Goal: Information Seeking & Learning: Learn about a topic

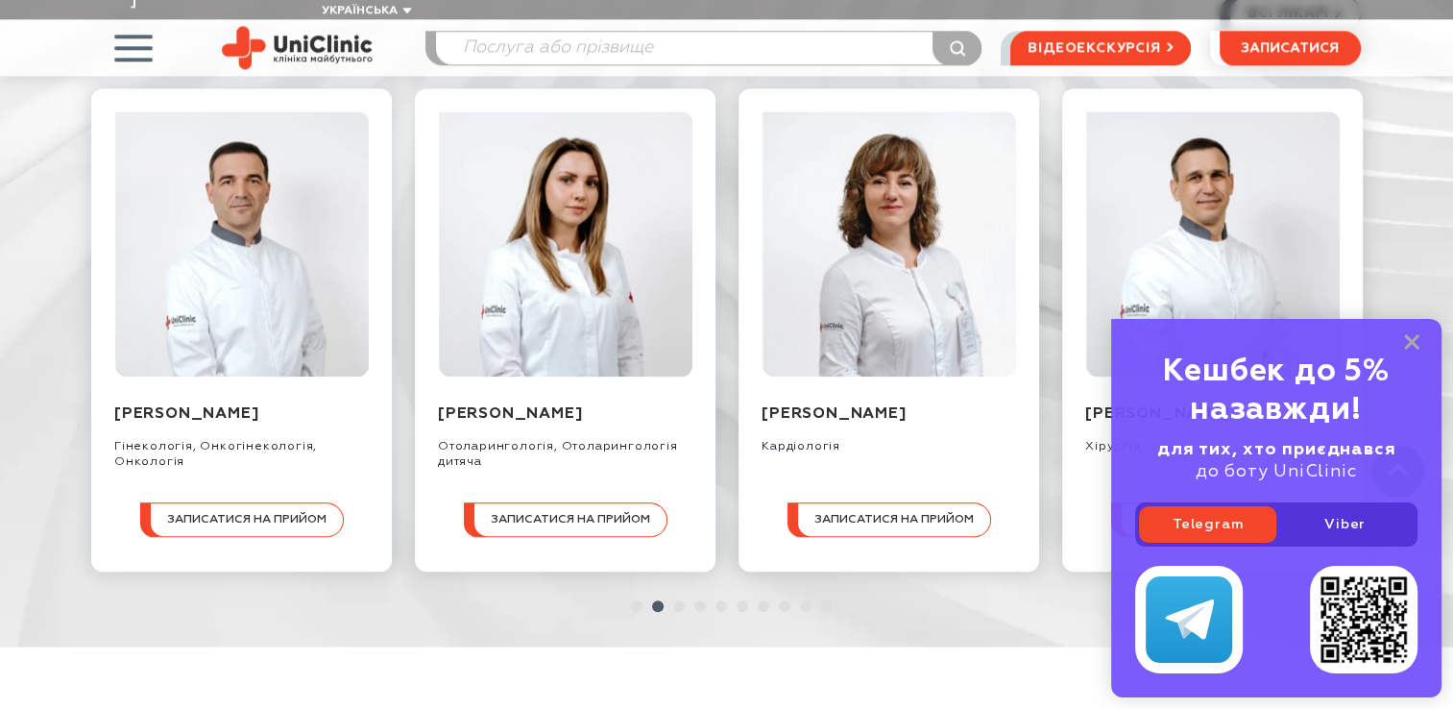
scroll to position [2108, 0]
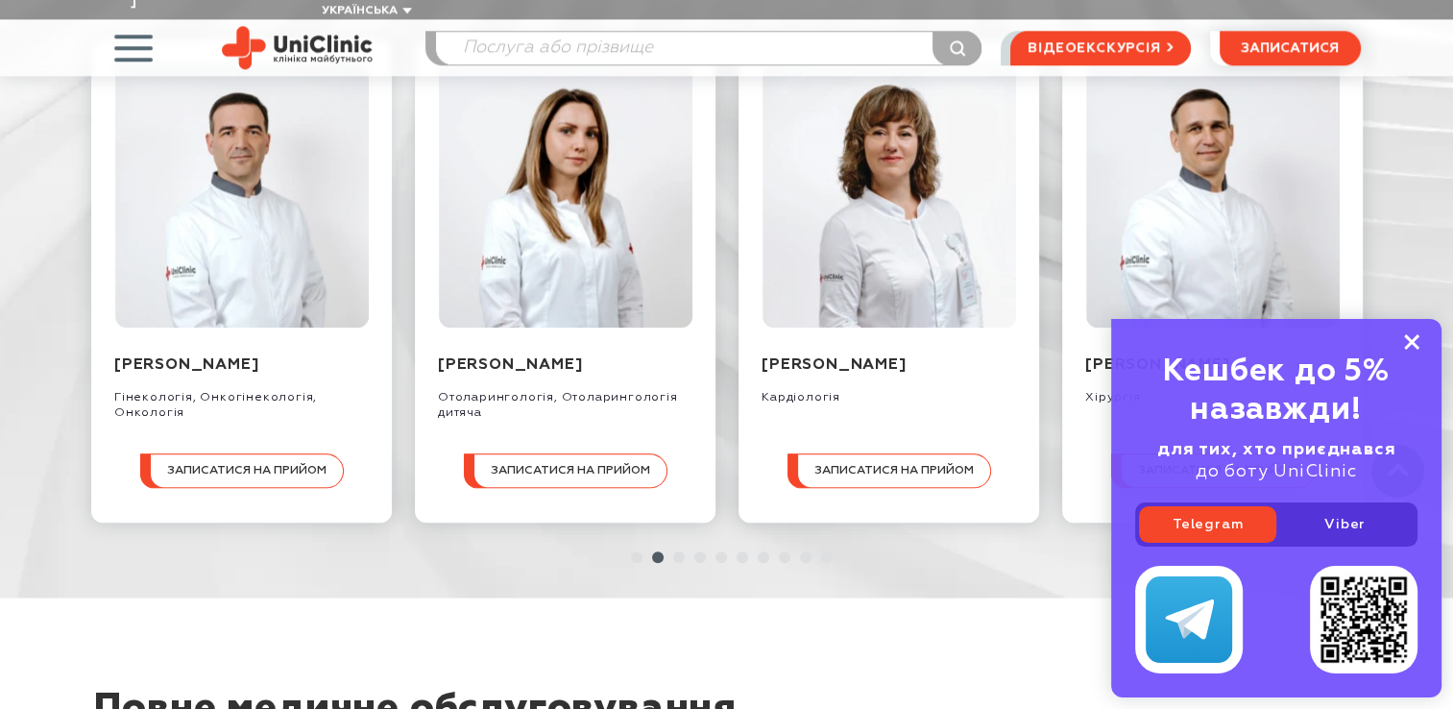
click at [1405, 340] on icon at bounding box center [1411, 342] width 15 height 16
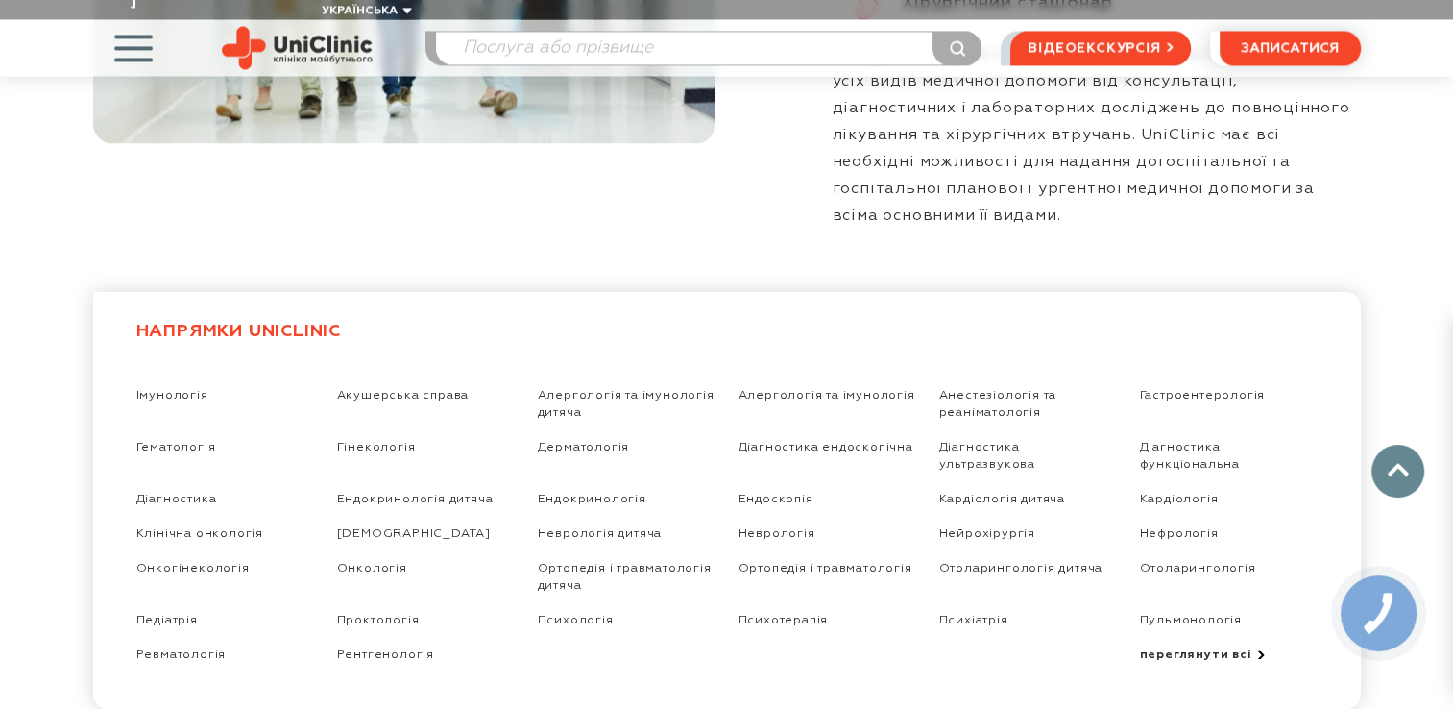
scroll to position [3159, 0]
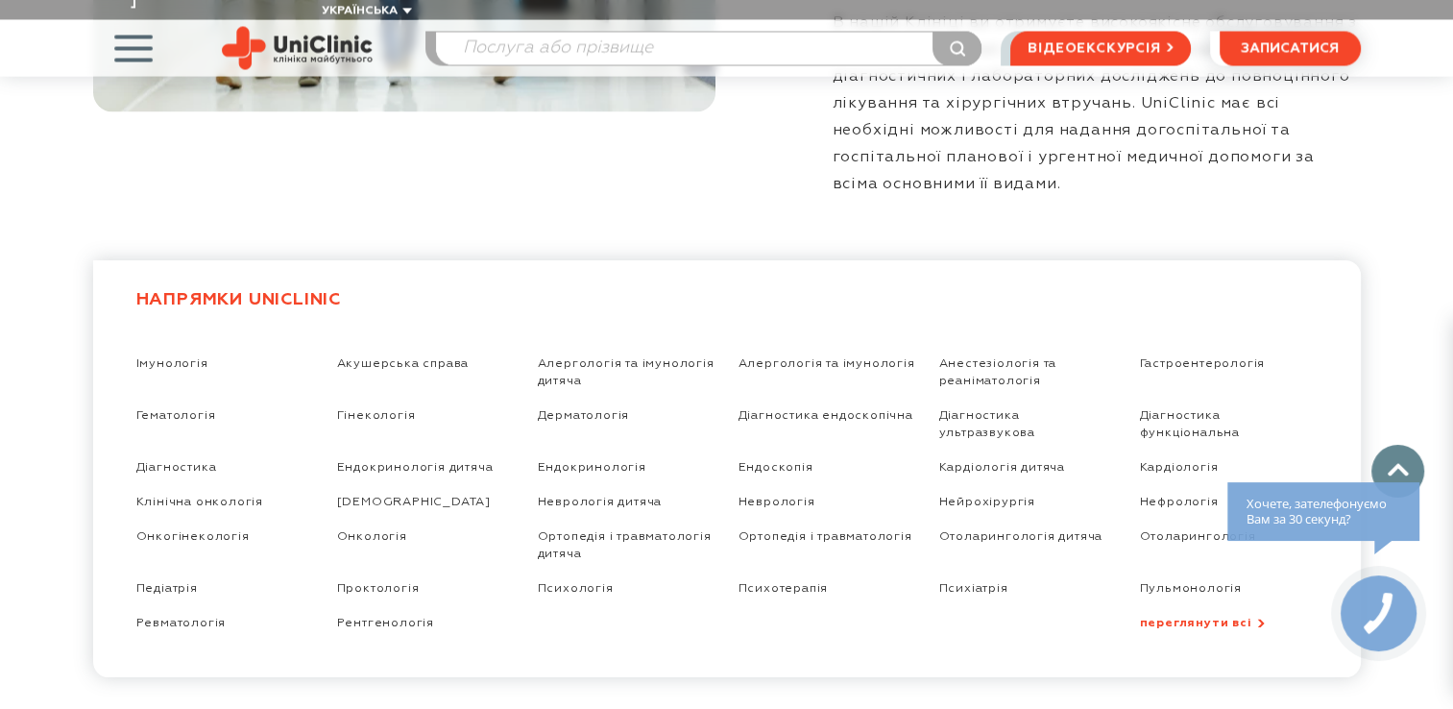
click at [1194, 615] on link "переглянути всі" at bounding box center [1229, 623] width 178 height 16
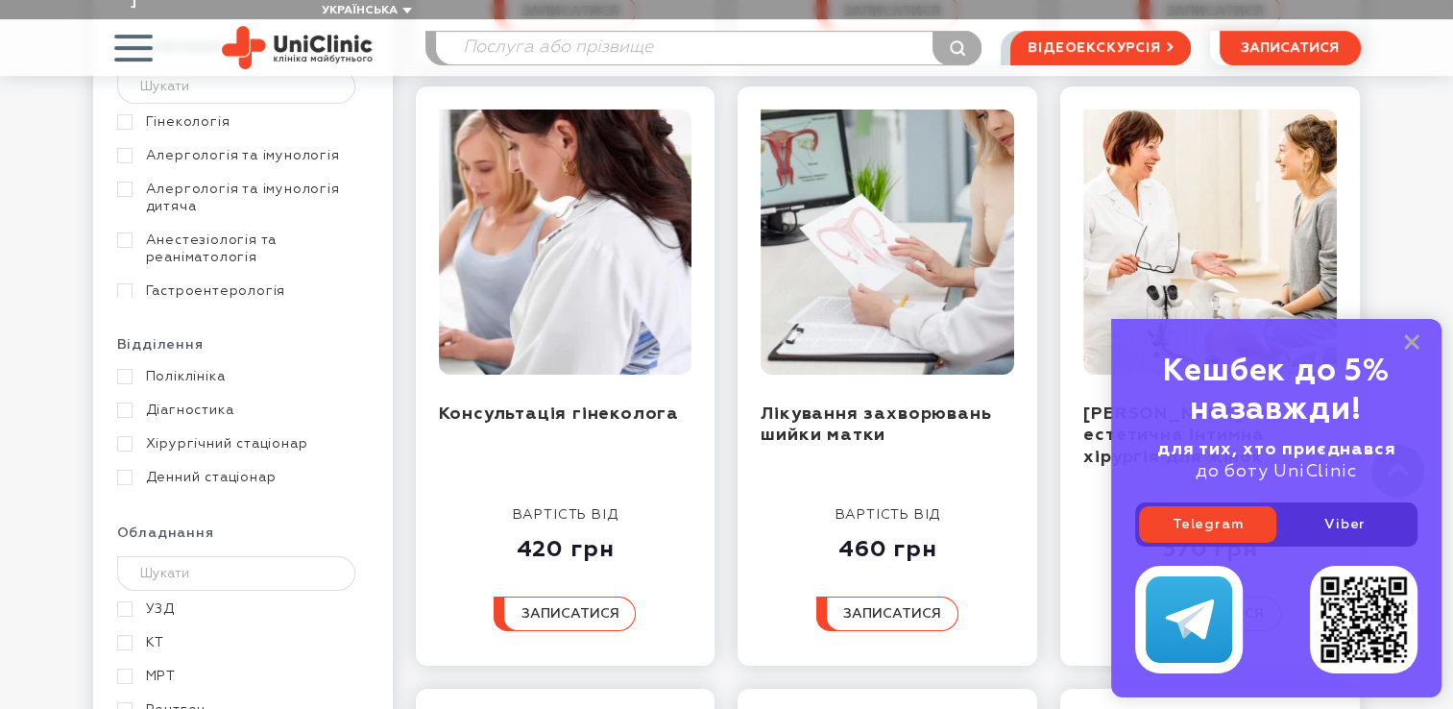
scroll to position [853, 0]
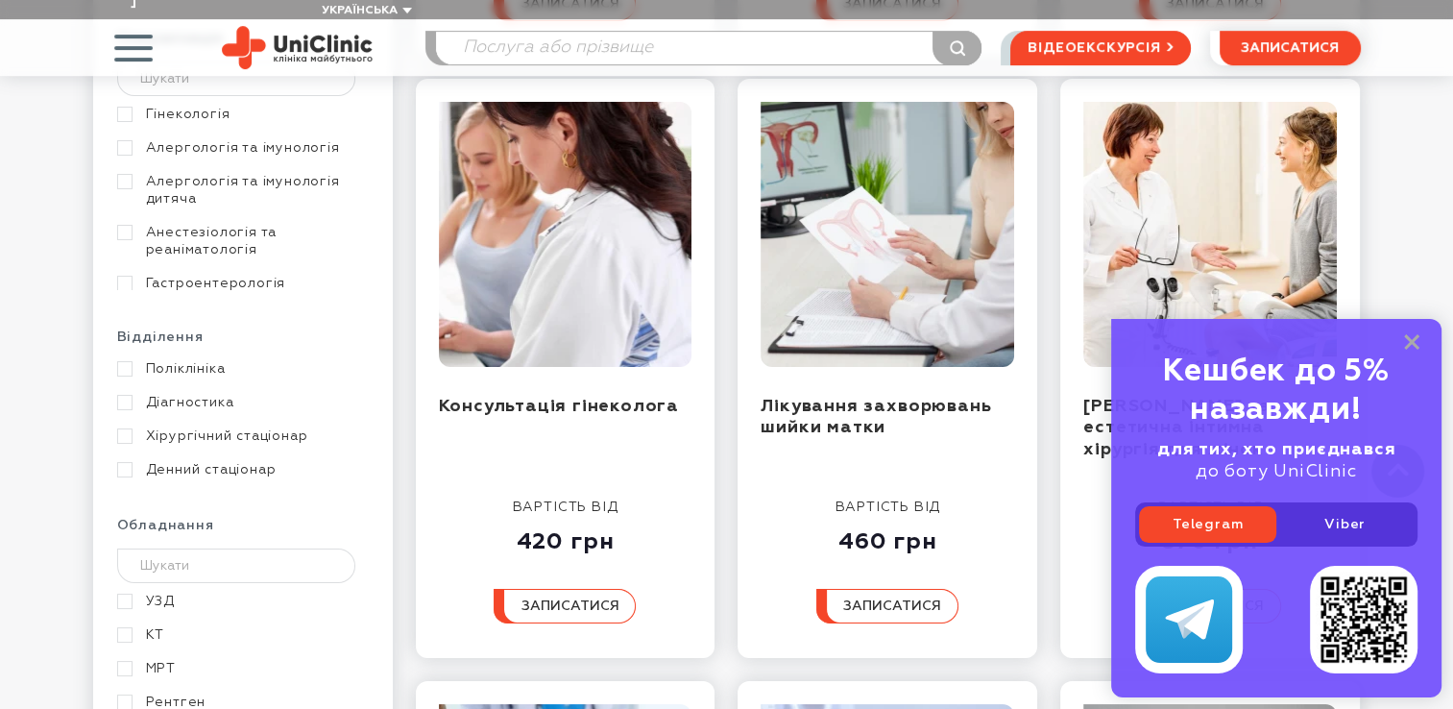
click at [125, 427] on link "Хірургічний стаціонар" at bounding box center [240, 435] width 247 height 17
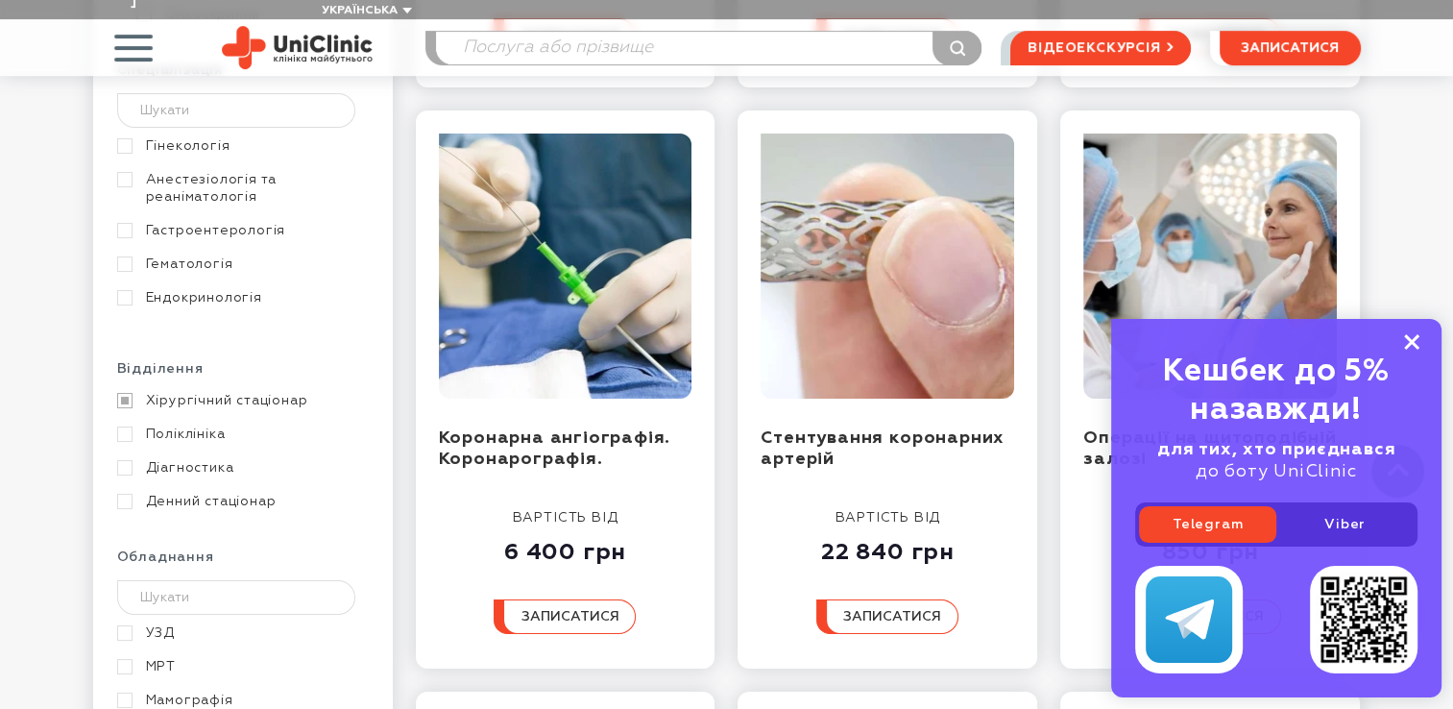
click at [1411, 344] on rect at bounding box center [1411, 341] width 15 height 15
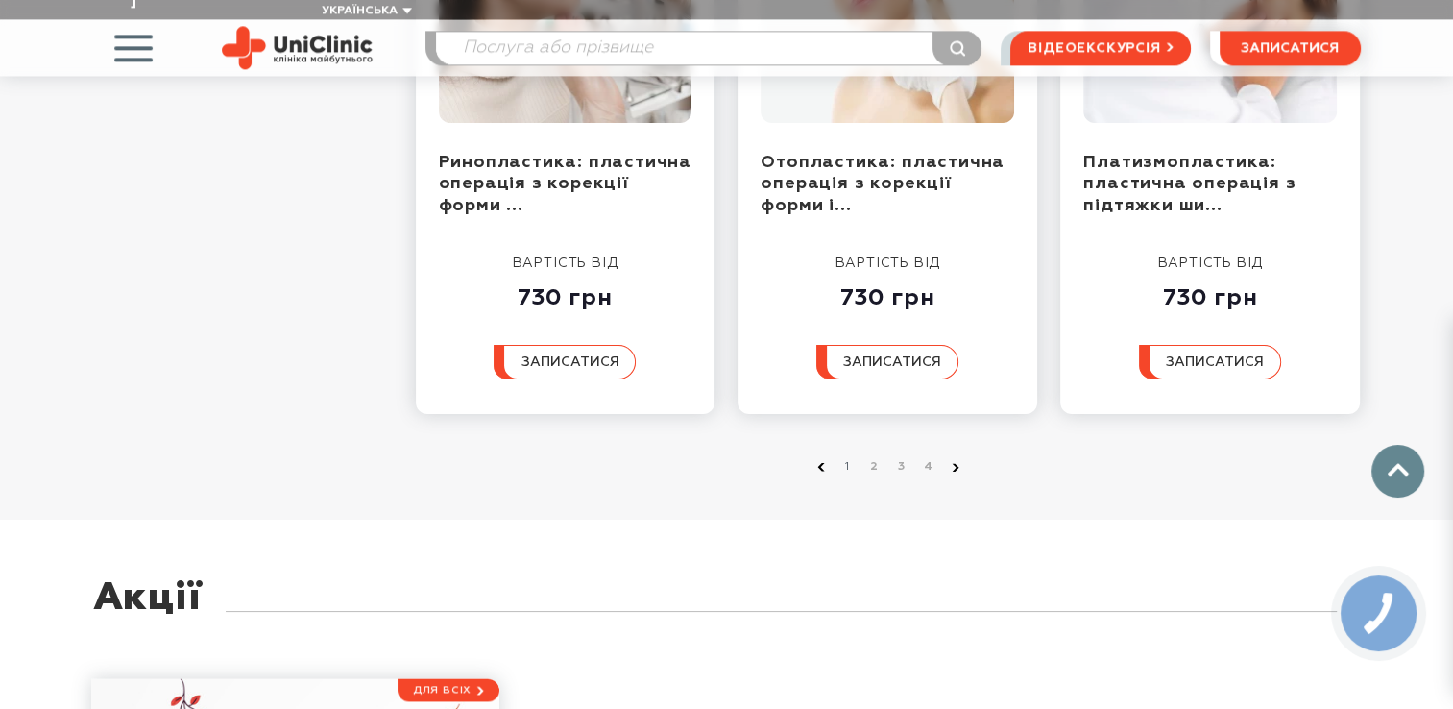
scroll to position [2308, 0]
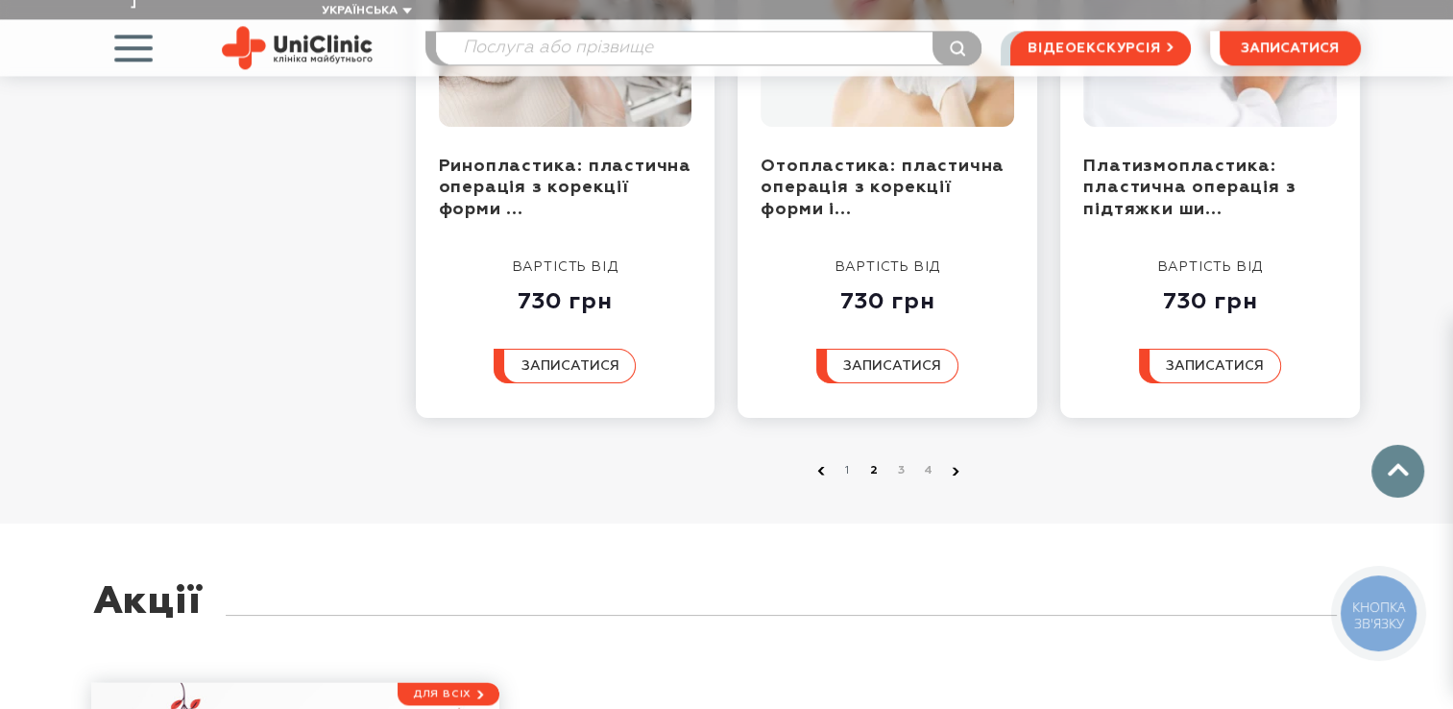
click at [873, 461] on link "2" at bounding box center [874, 470] width 19 height 19
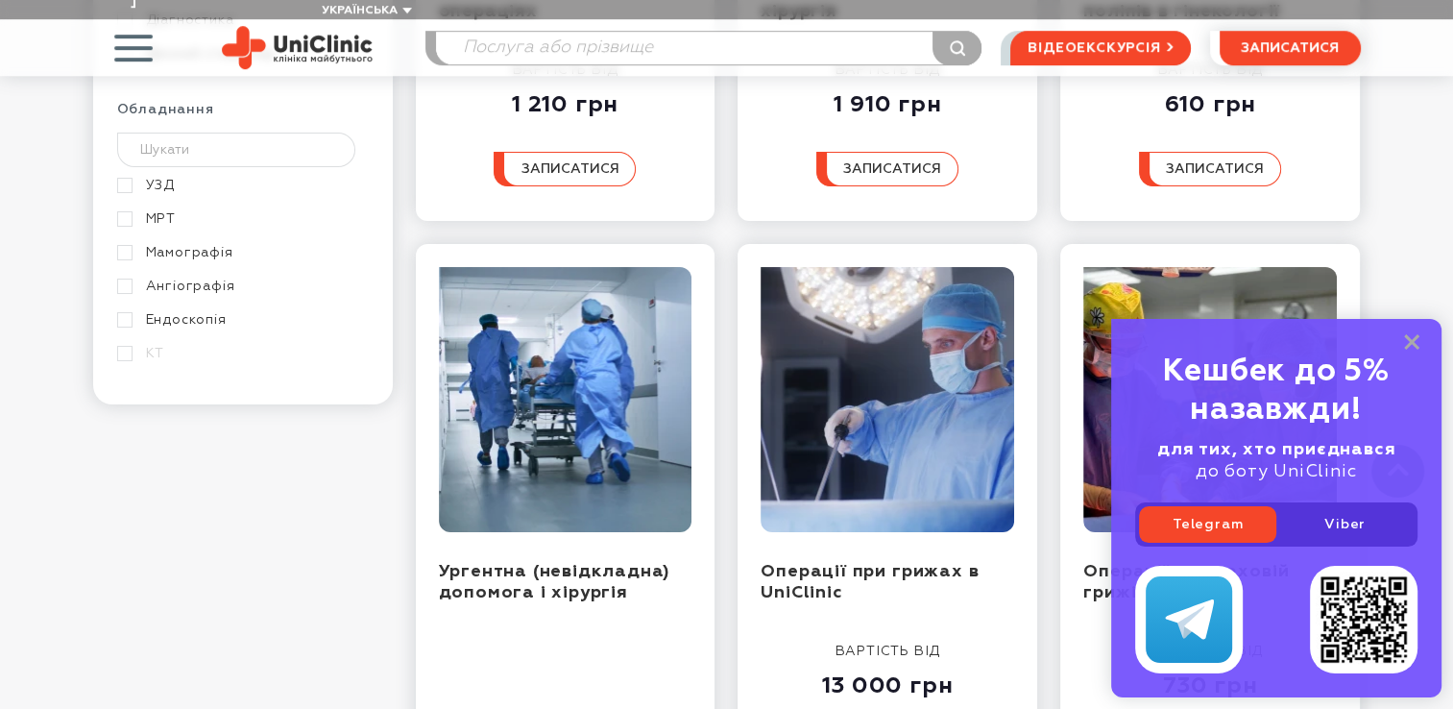
scroll to position [1318, 0]
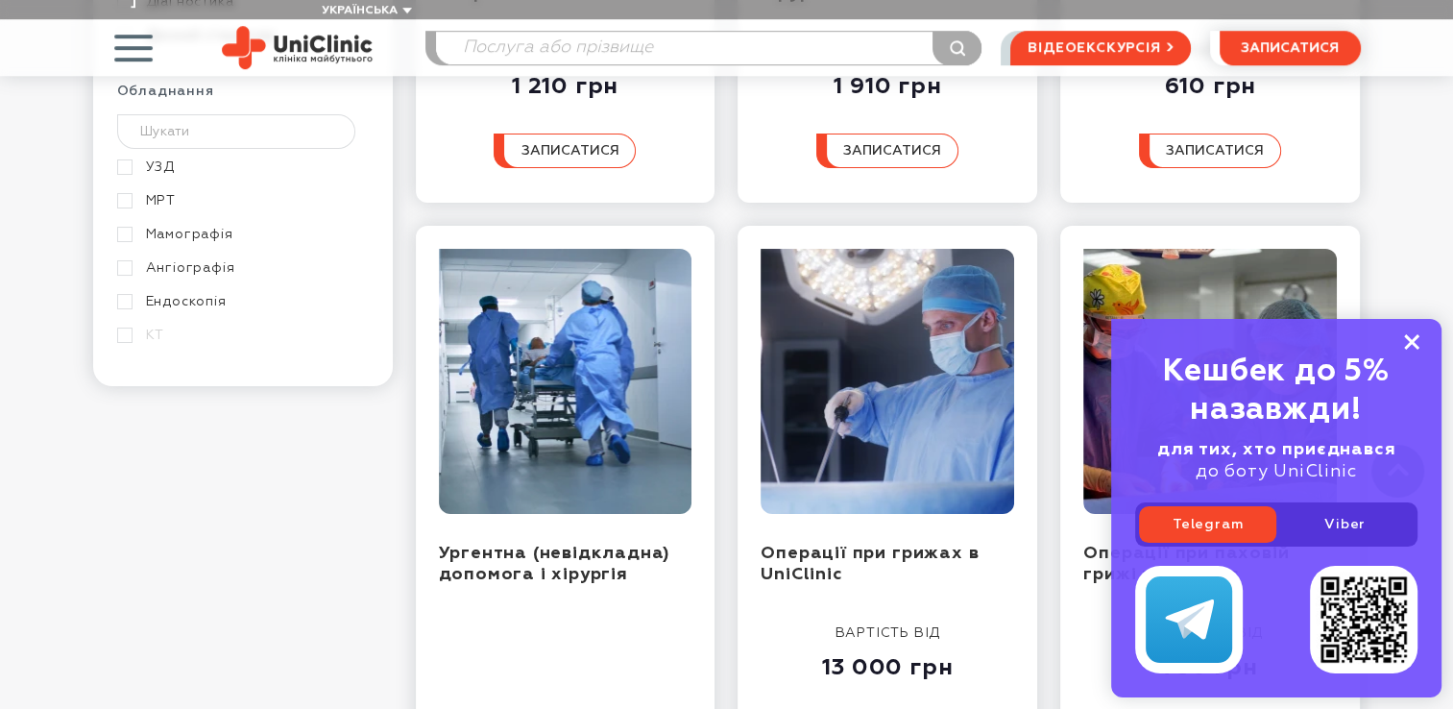
click at [1413, 336] on icon at bounding box center [1411, 342] width 15 height 16
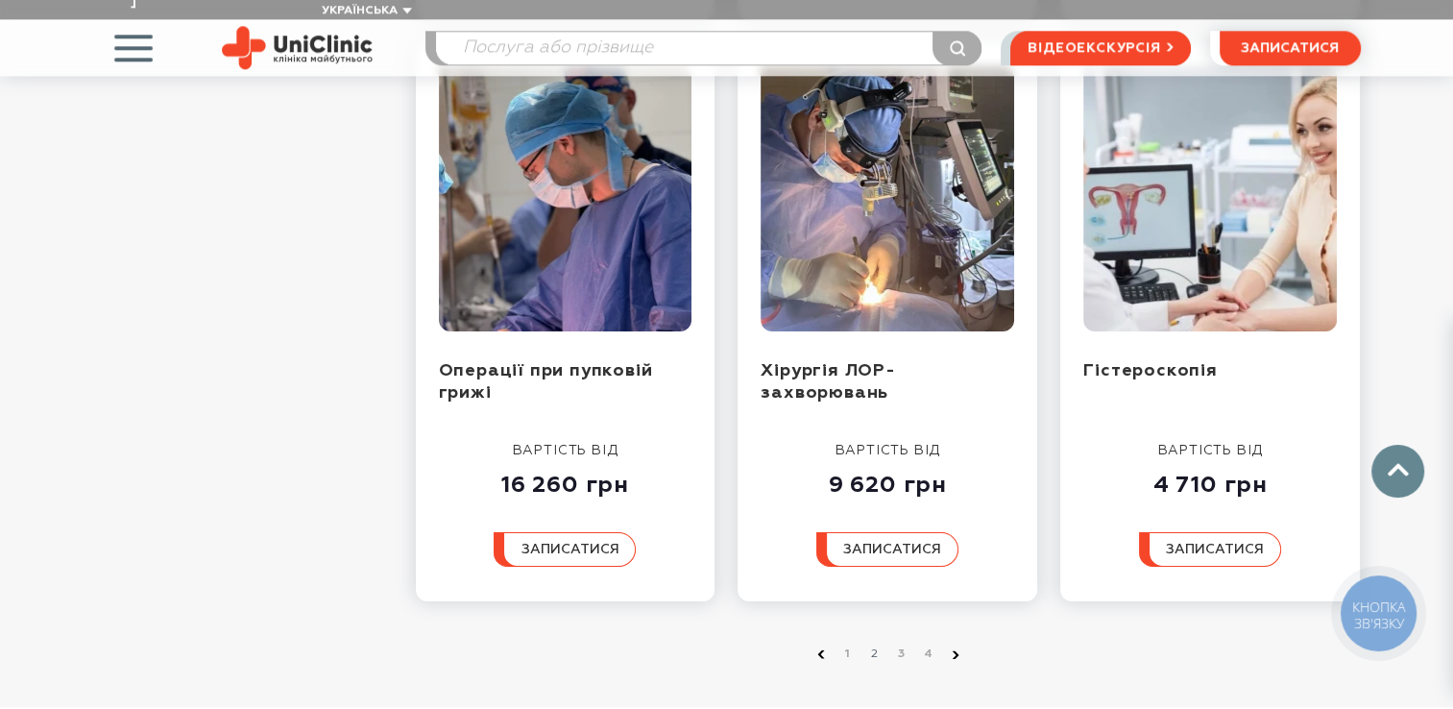
scroll to position [2153, 0]
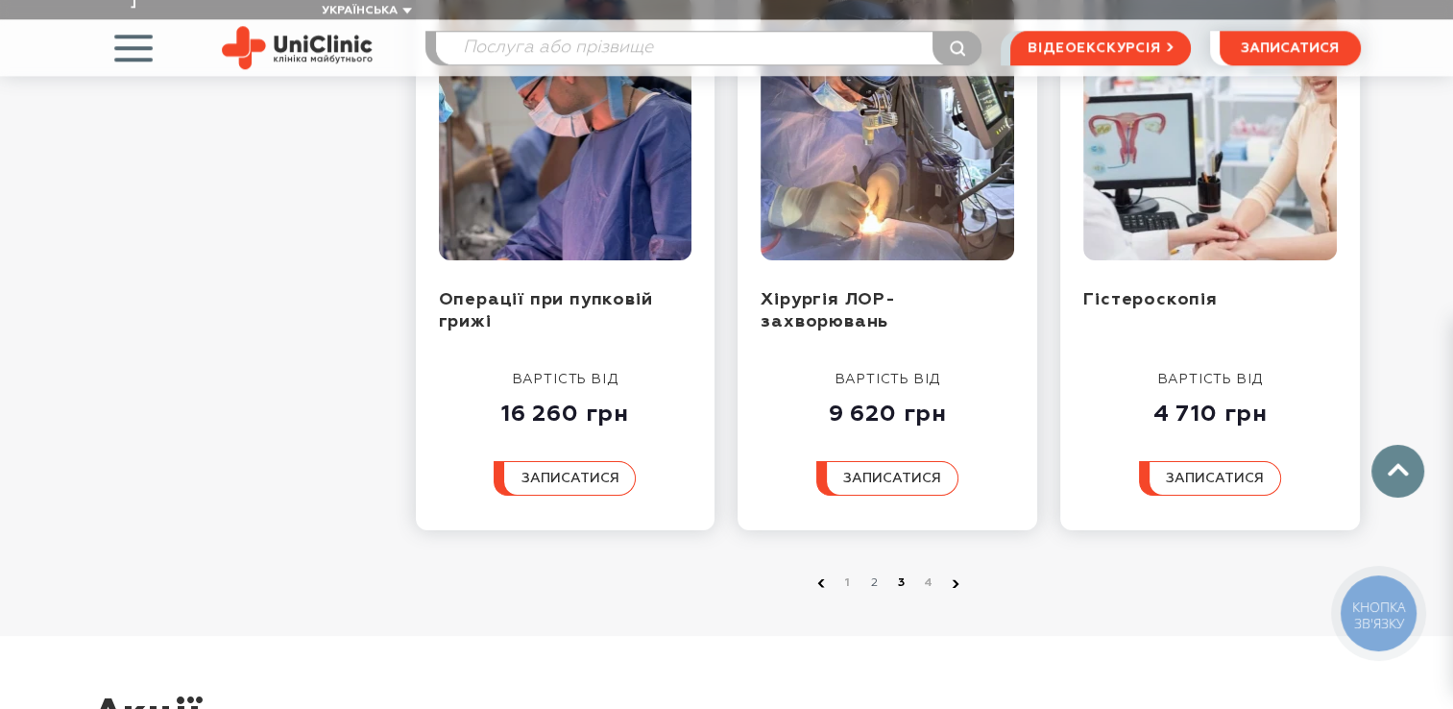
click at [899, 573] on link "3" at bounding box center [901, 582] width 19 height 19
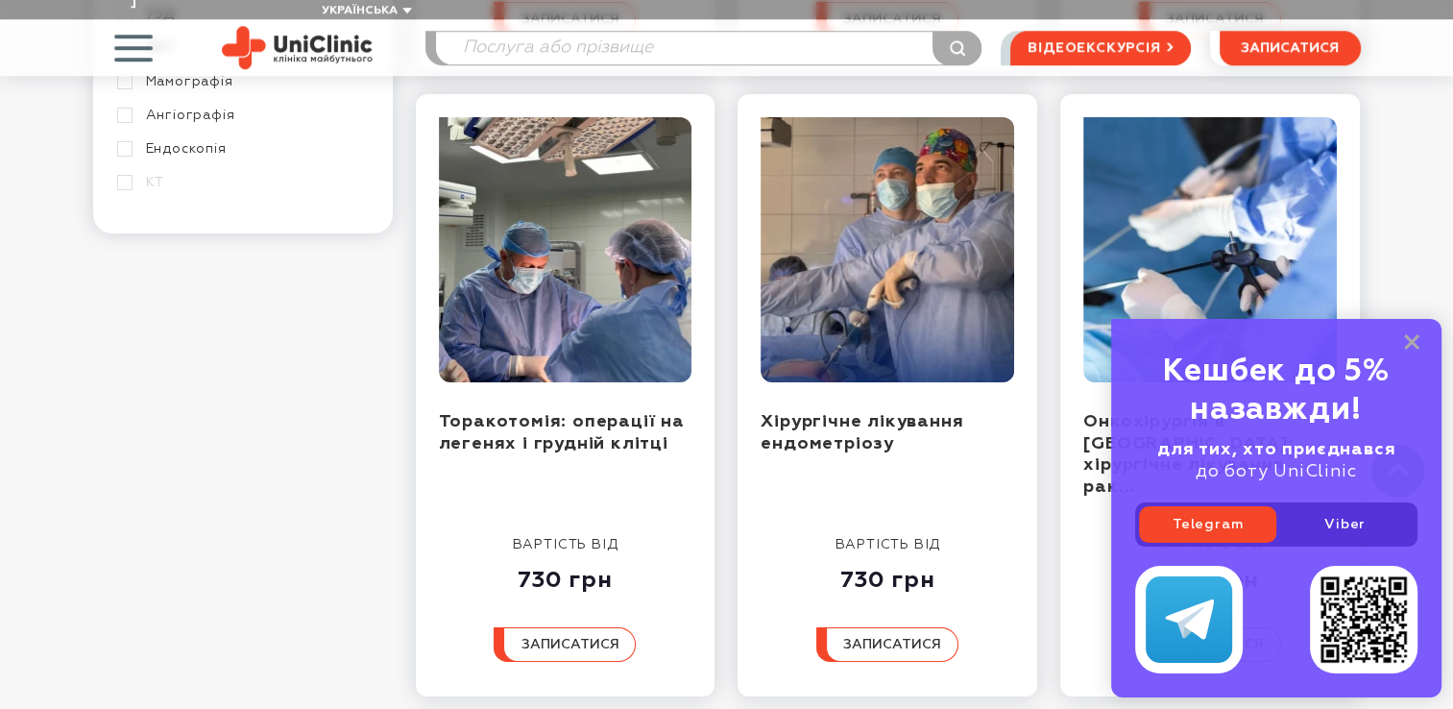
scroll to position [1489, 0]
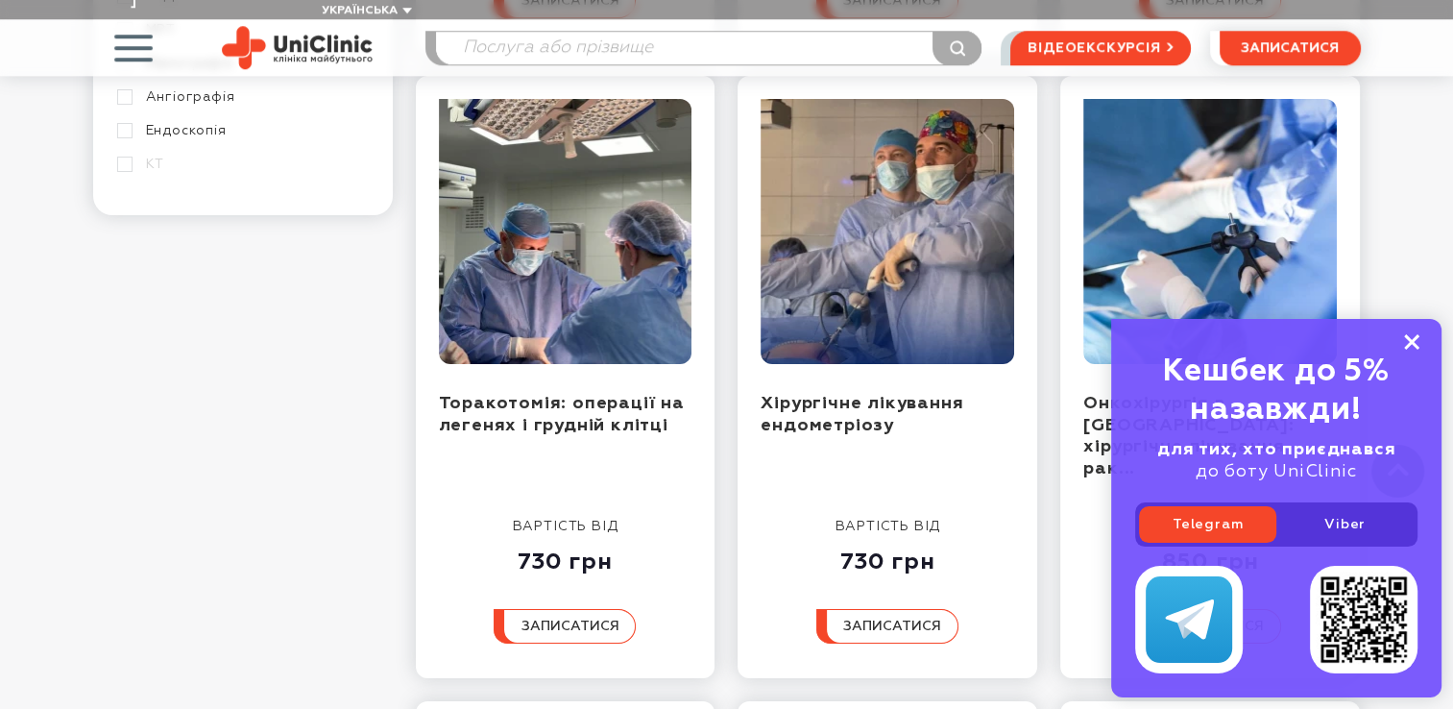
click at [1413, 342] on icon at bounding box center [1411, 342] width 15 height 16
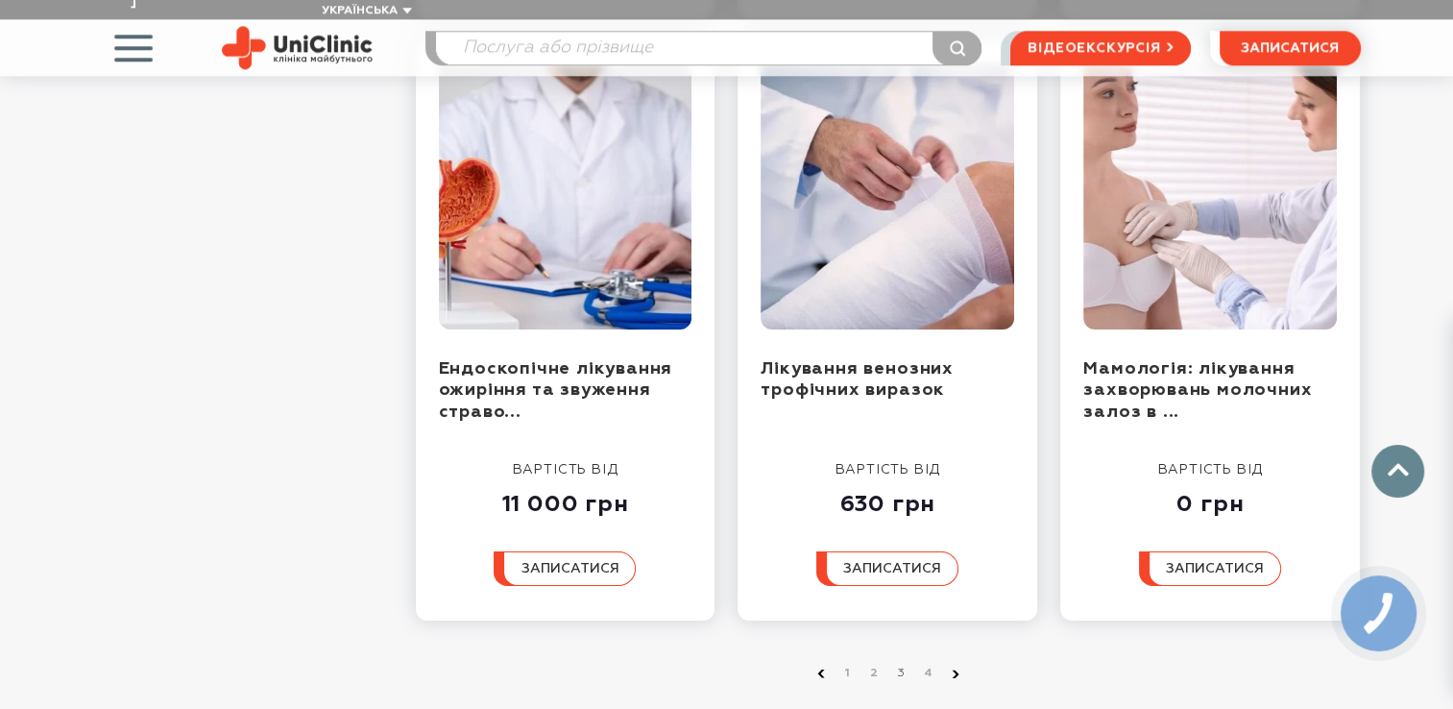
scroll to position [2168, 0]
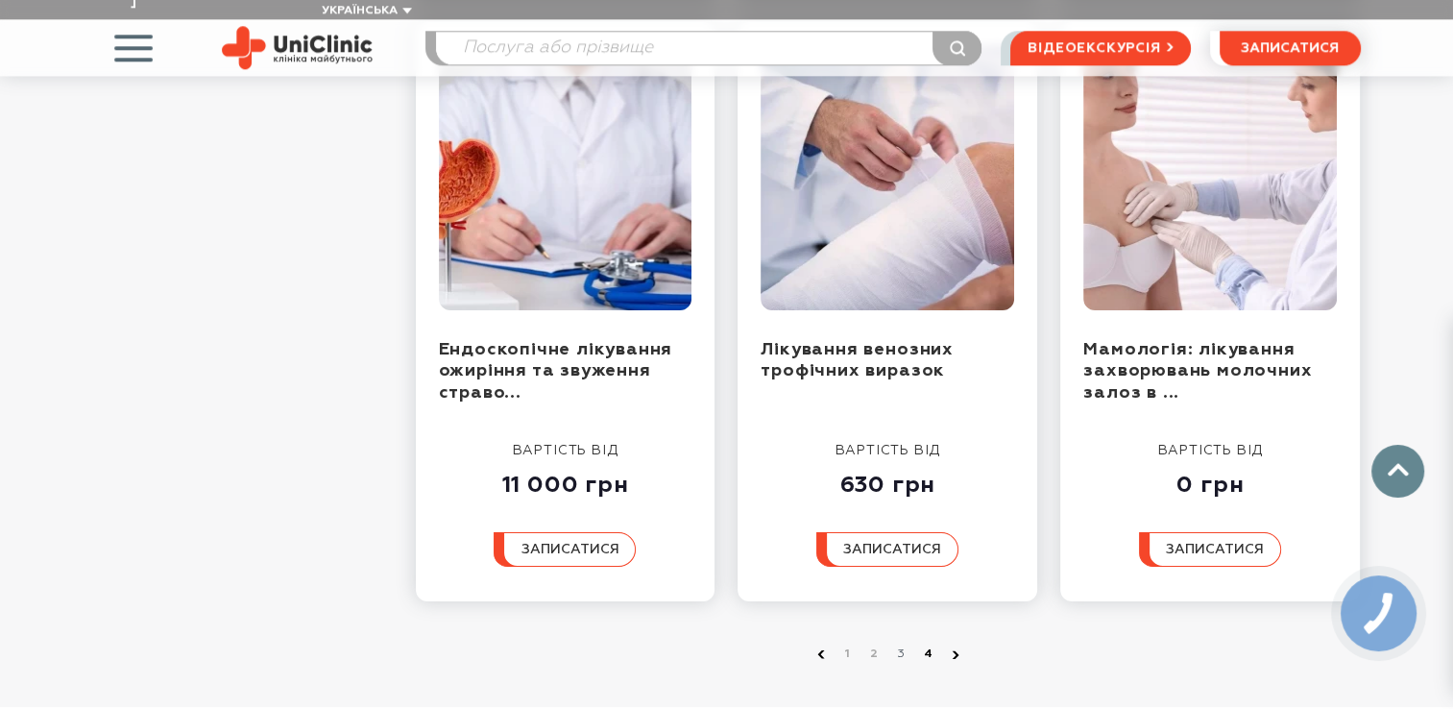
click at [927, 644] on link "4" at bounding box center [928, 653] width 19 height 19
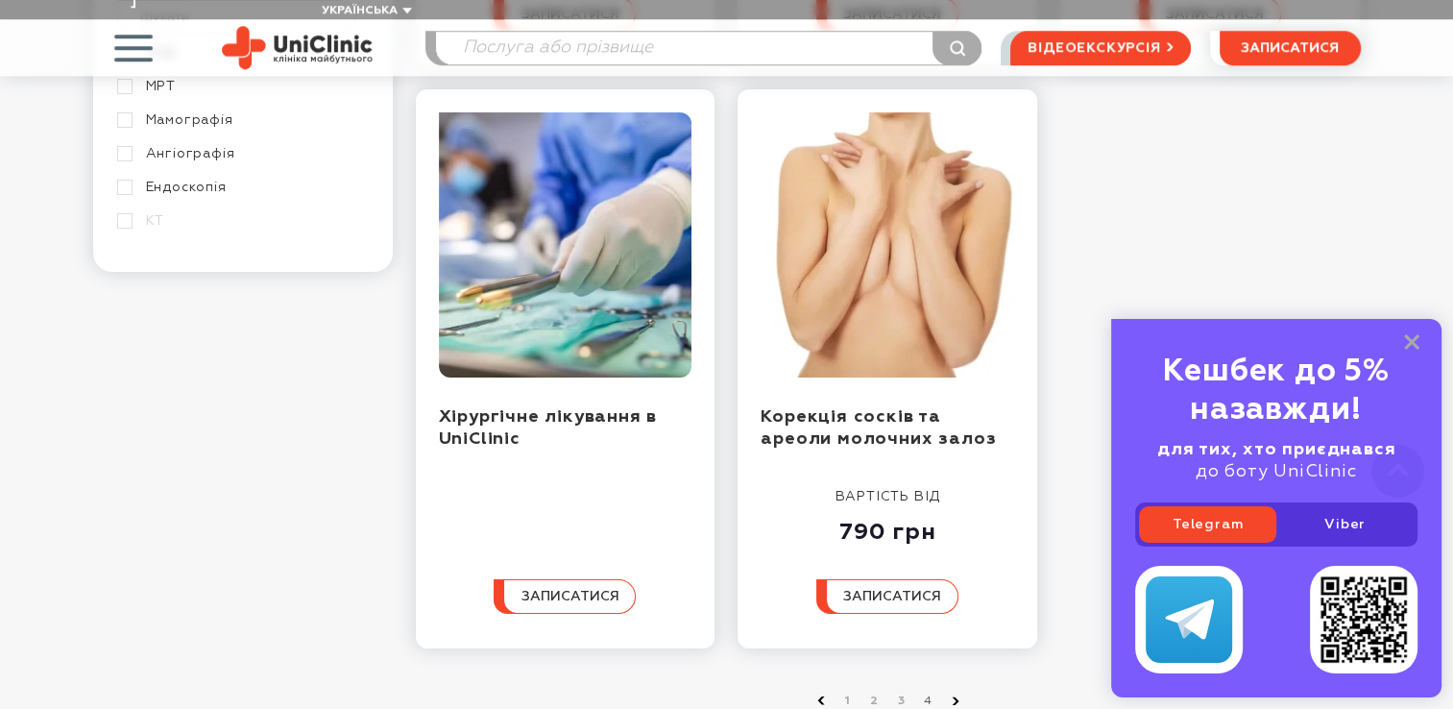
scroll to position [1436, 0]
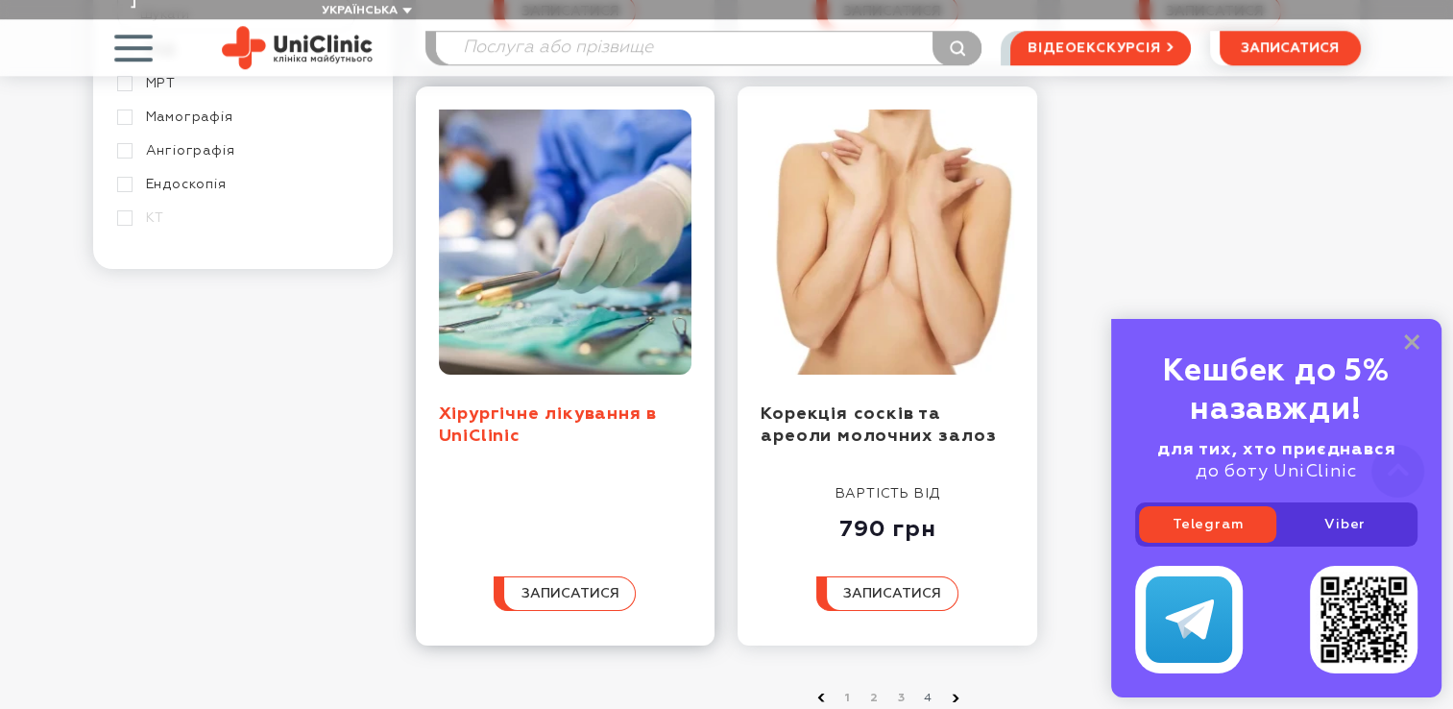
click at [519, 405] on link "Хірургічне лікування в UniClinic" at bounding box center [548, 424] width 219 height 39
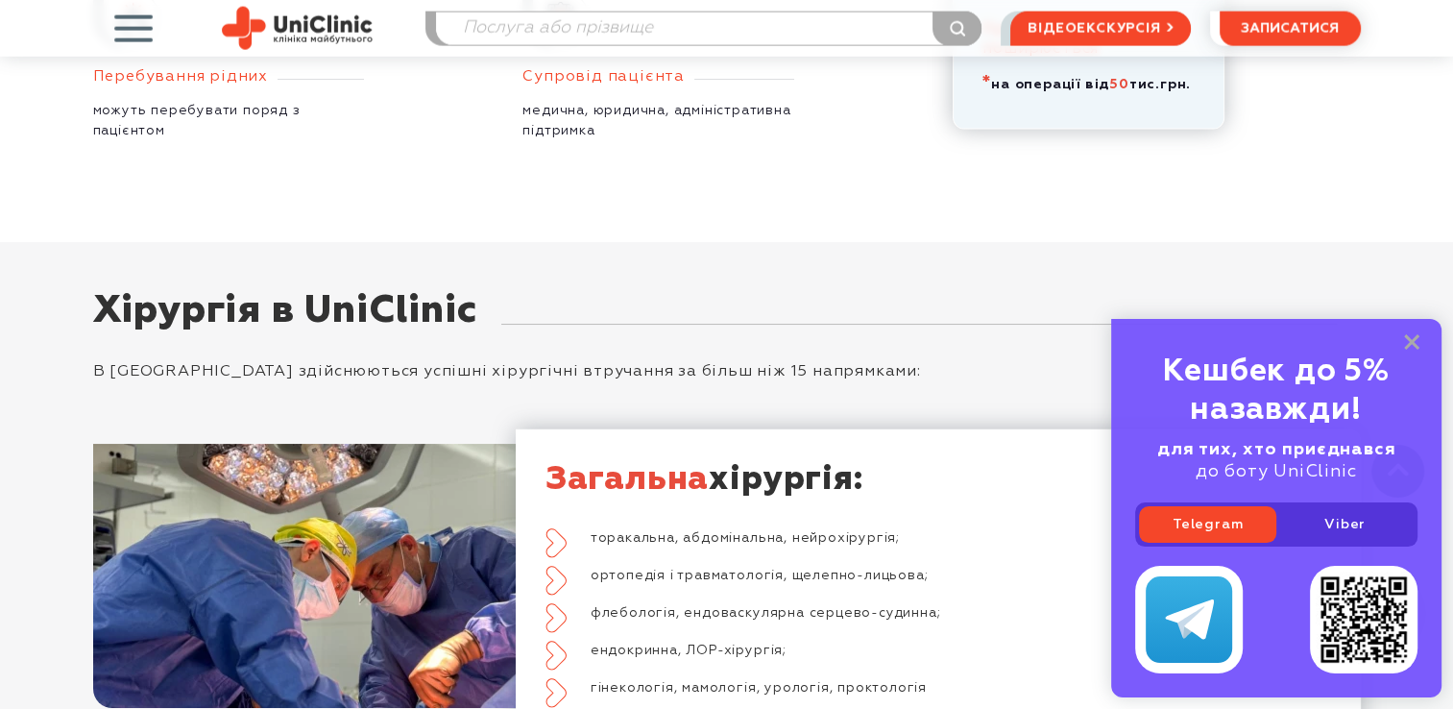
scroll to position [4390, 0]
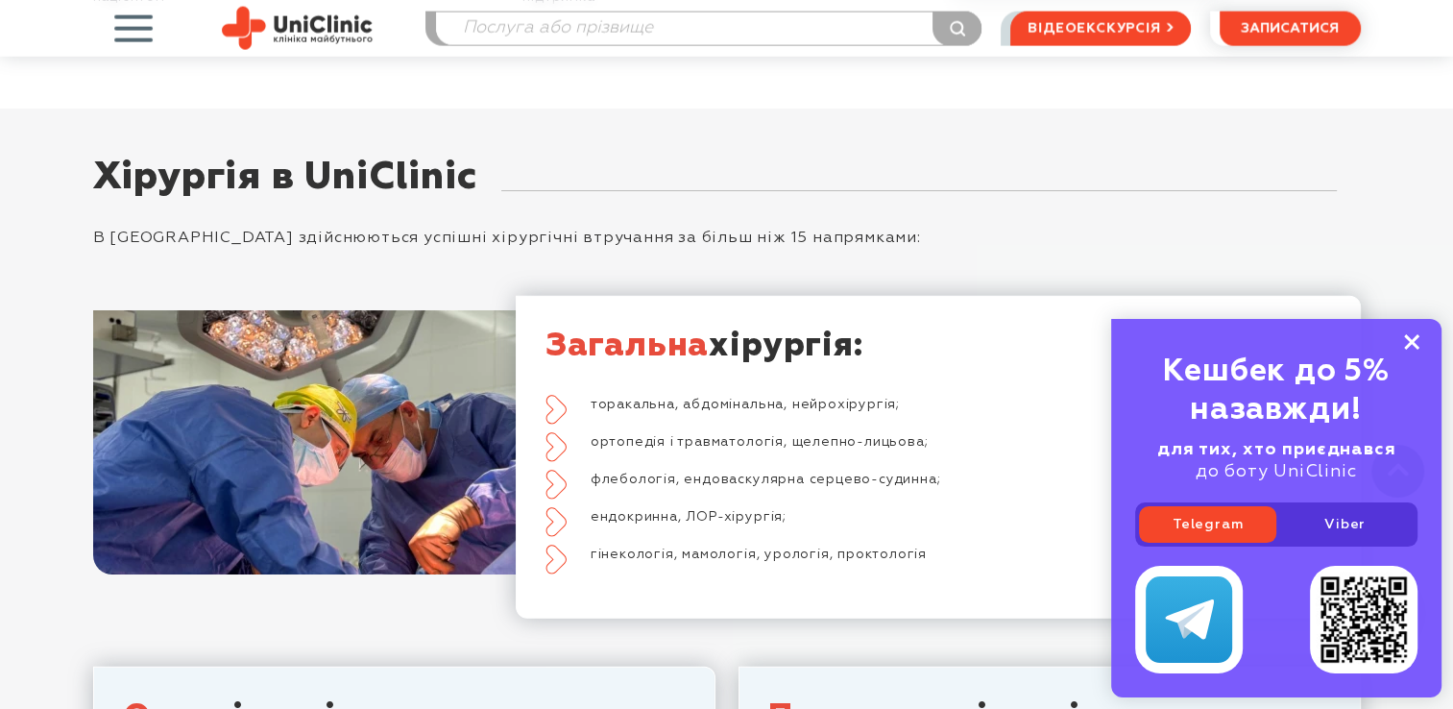
click at [1413, 337] on icon at bounding box center [1411, 342] width 15 height 16
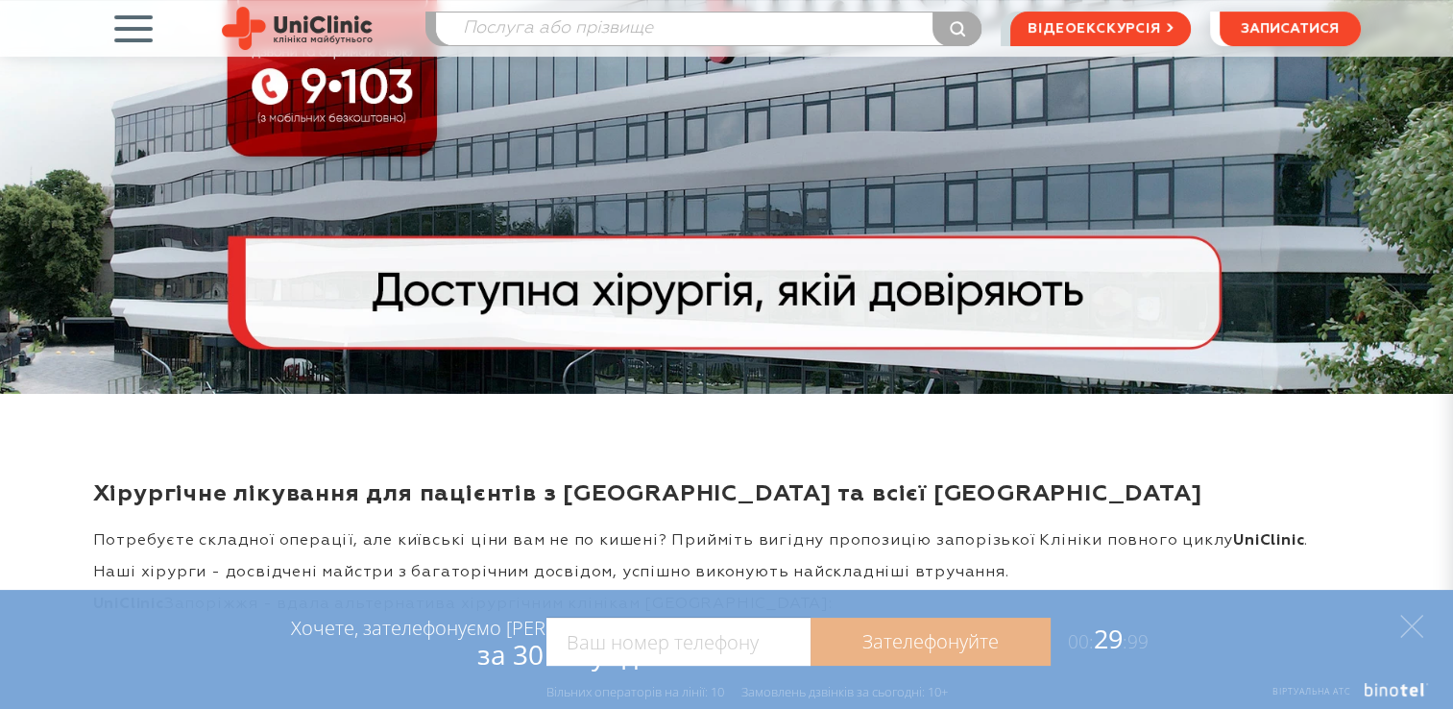
scroll to position [0, 0]
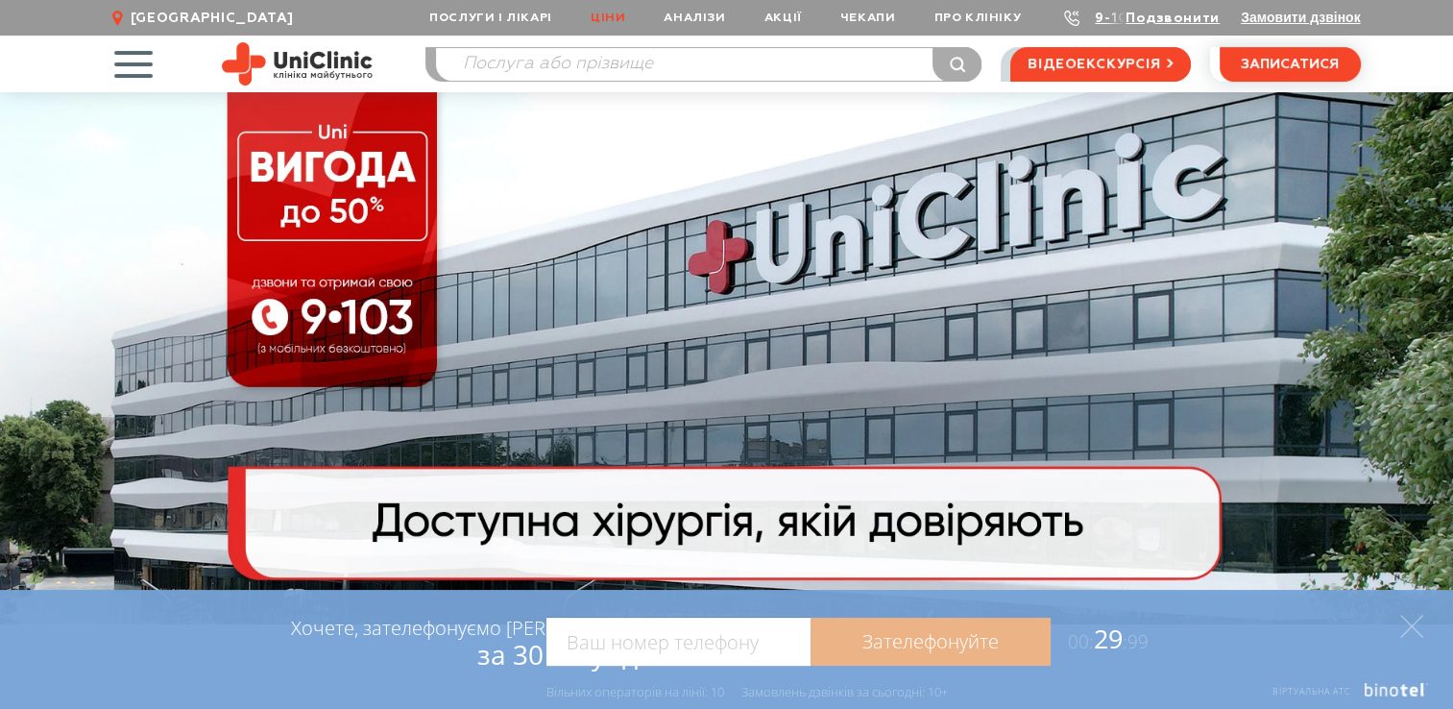
click at [621, 20] on link "Ціни" at bounding box center [607, 18] width 73 height 36
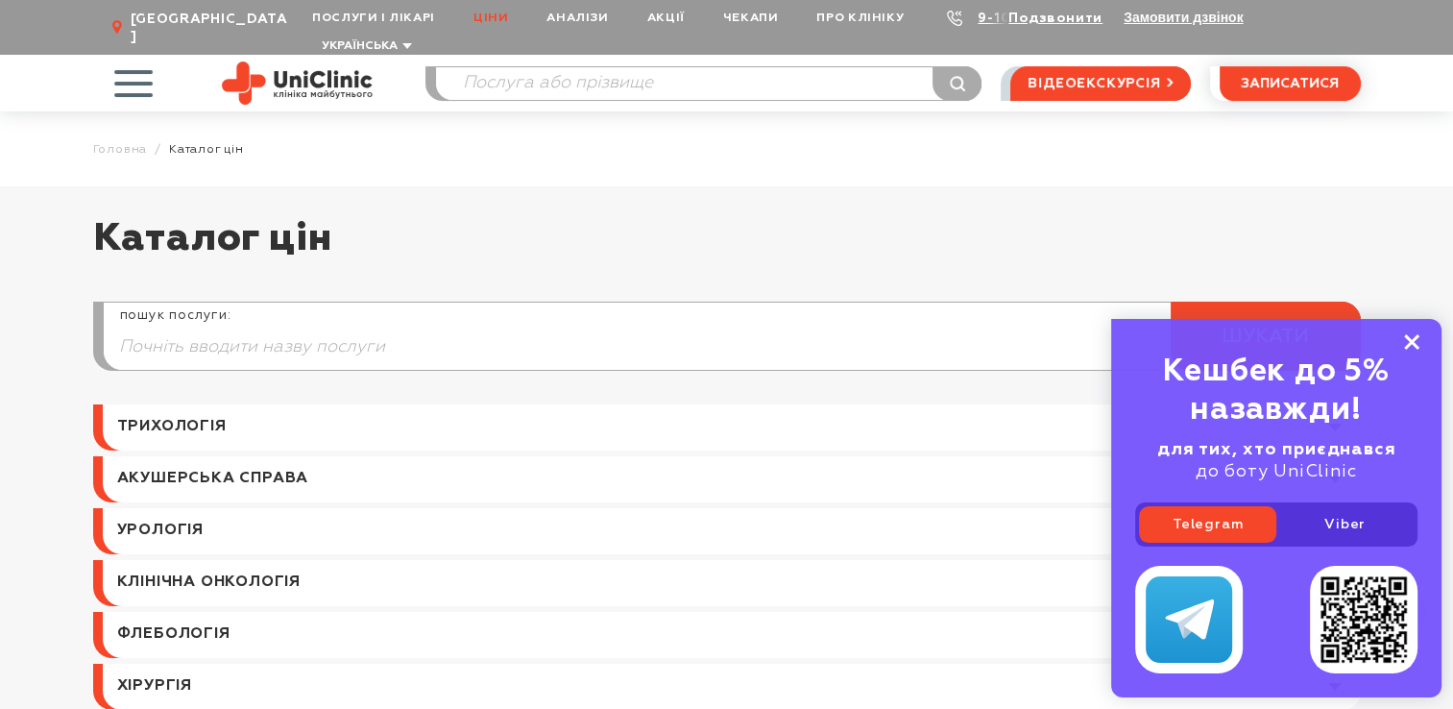
click at [1410, 342] on rect at bounding box center [1411, 341] width 15 height 15
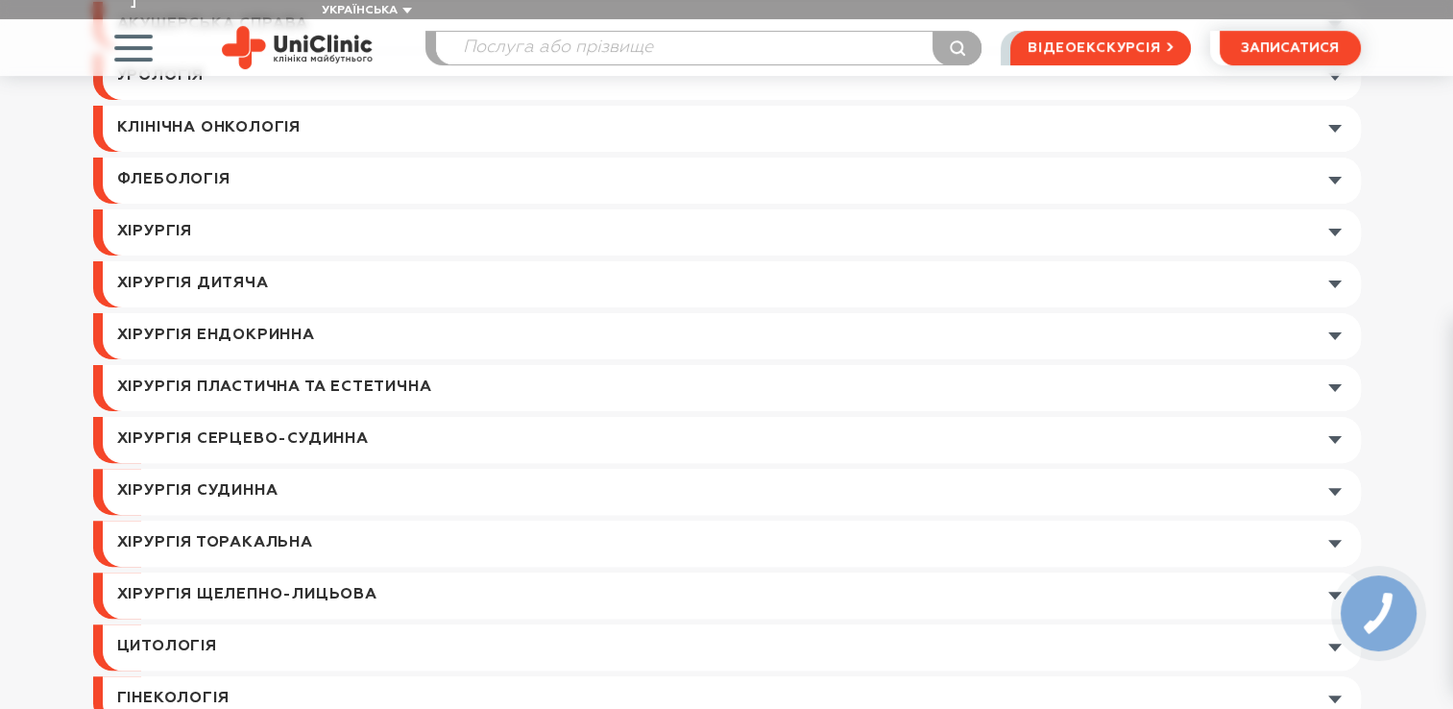
scroll to position [463, 0]
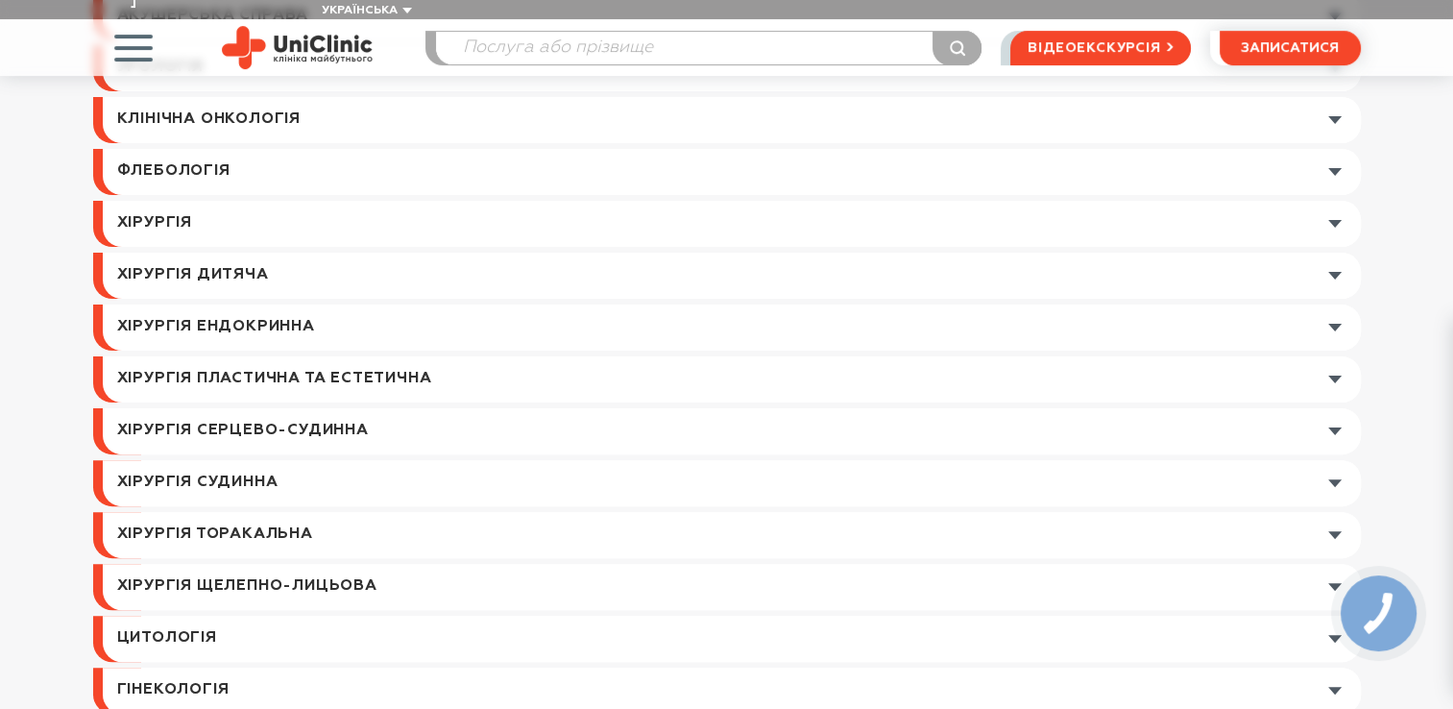
click at [1340, 205] on link at bounding box center [732, 224] width 1258 height 46
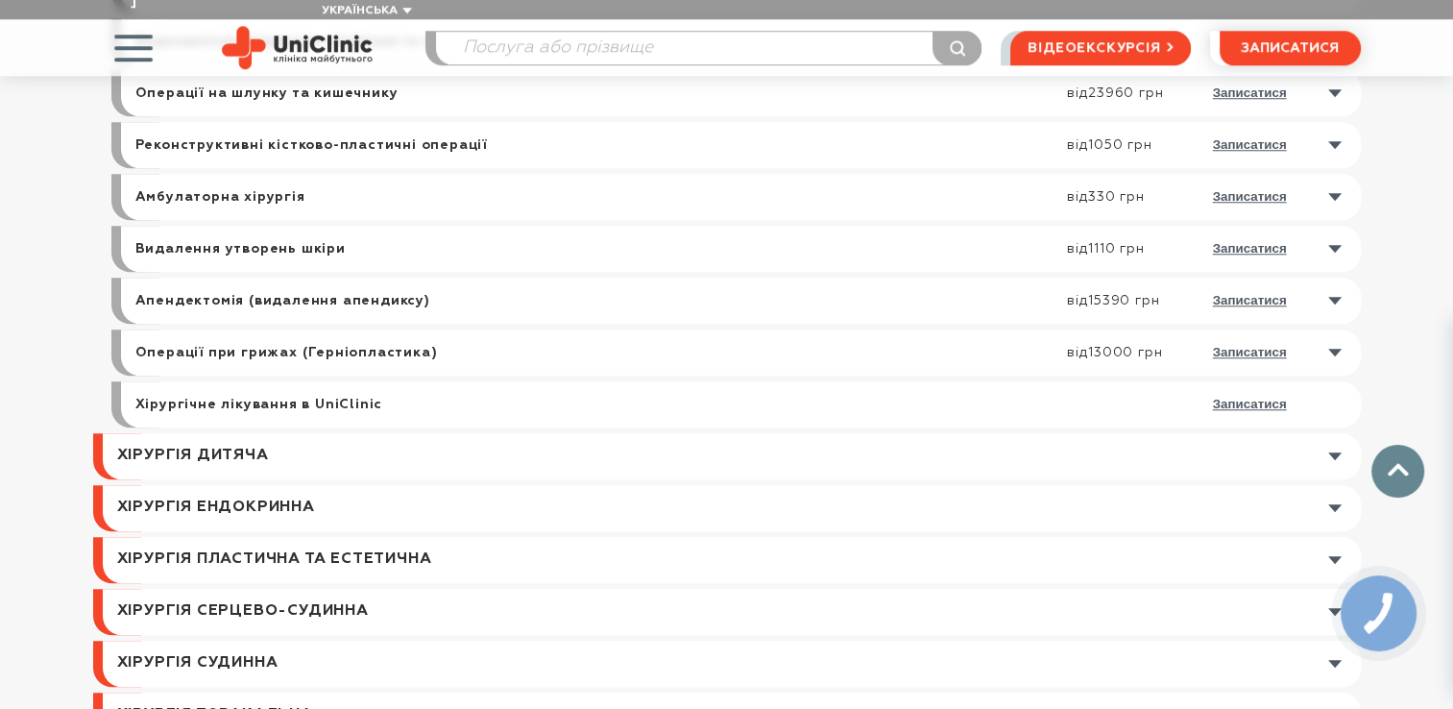
scroll to position [1410, 0]
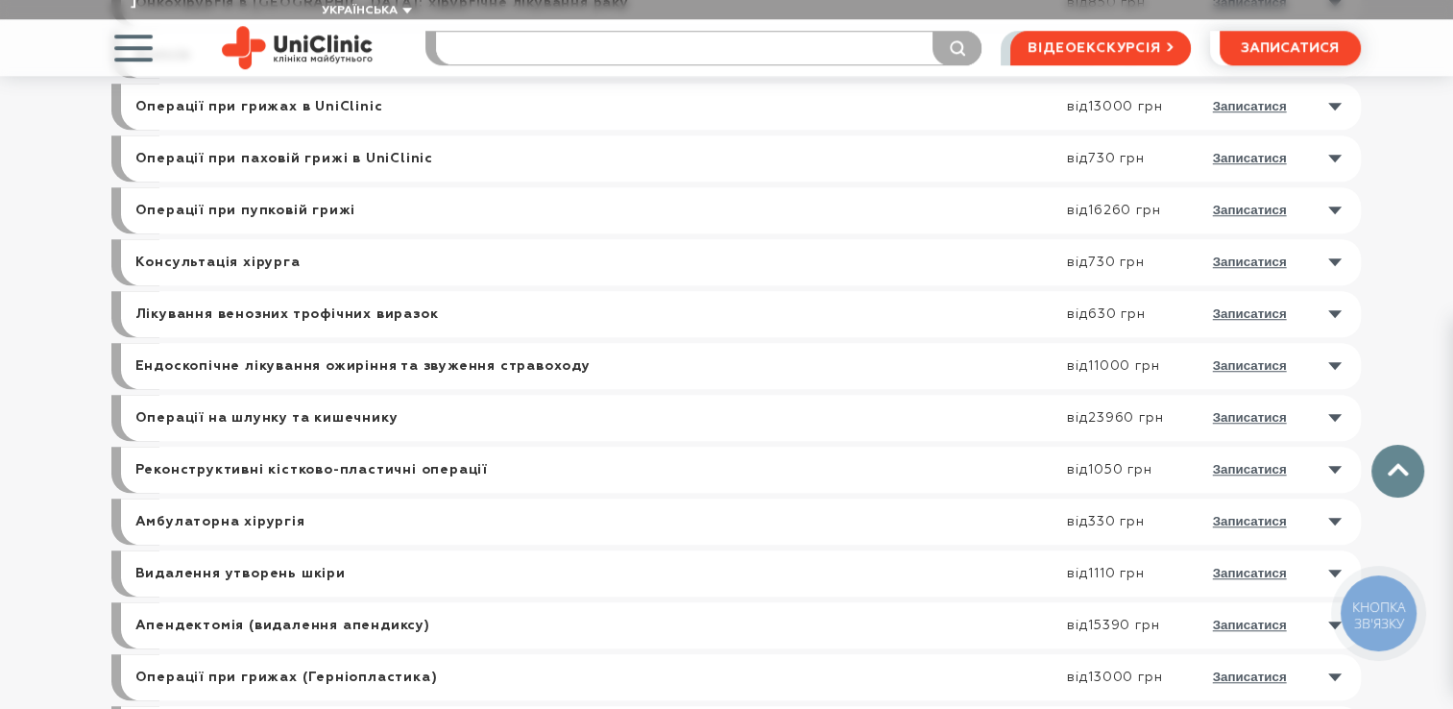
click at [661, 32] on input "search" at bounding box center [708, 48] width 545 height 33
type input "бут"
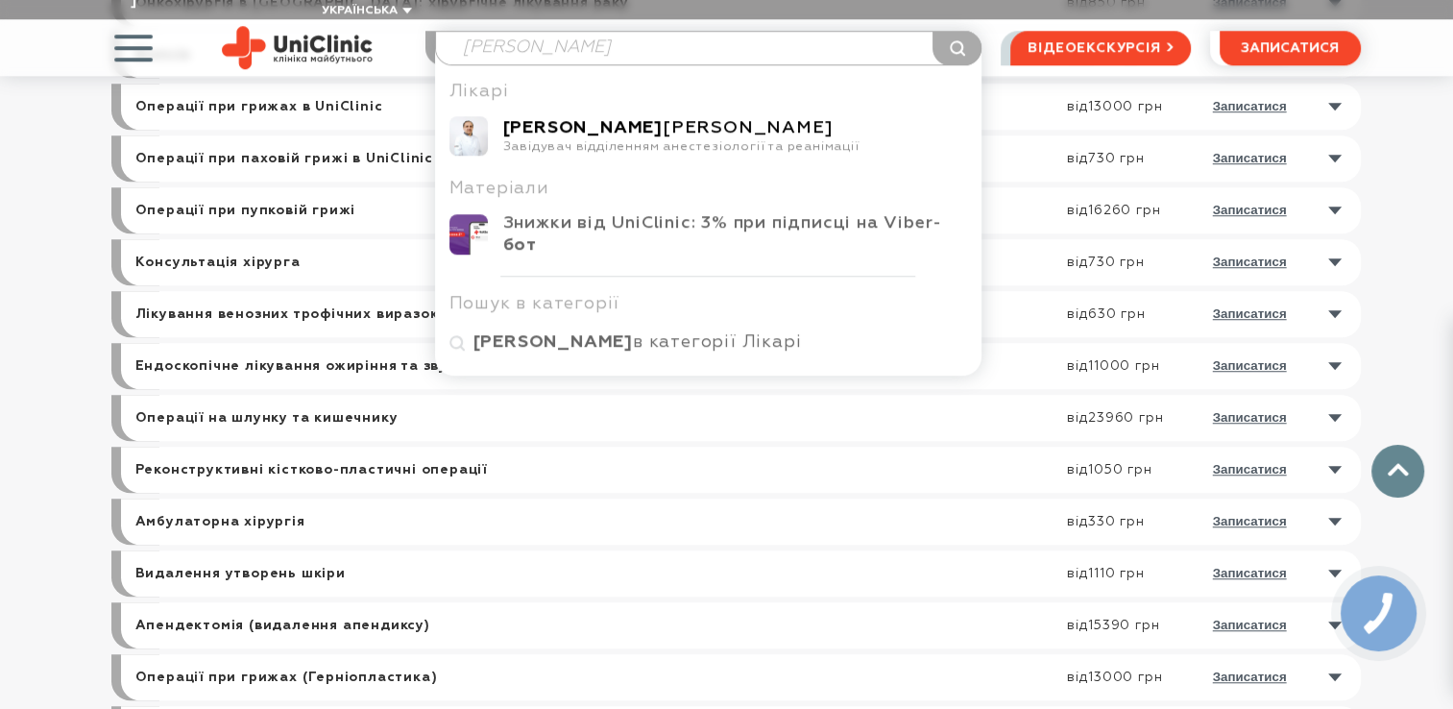
click at [568, 117] on div "Бухтій Сергій Миколайович" at bounding box center [735, 128] width 465 height 22
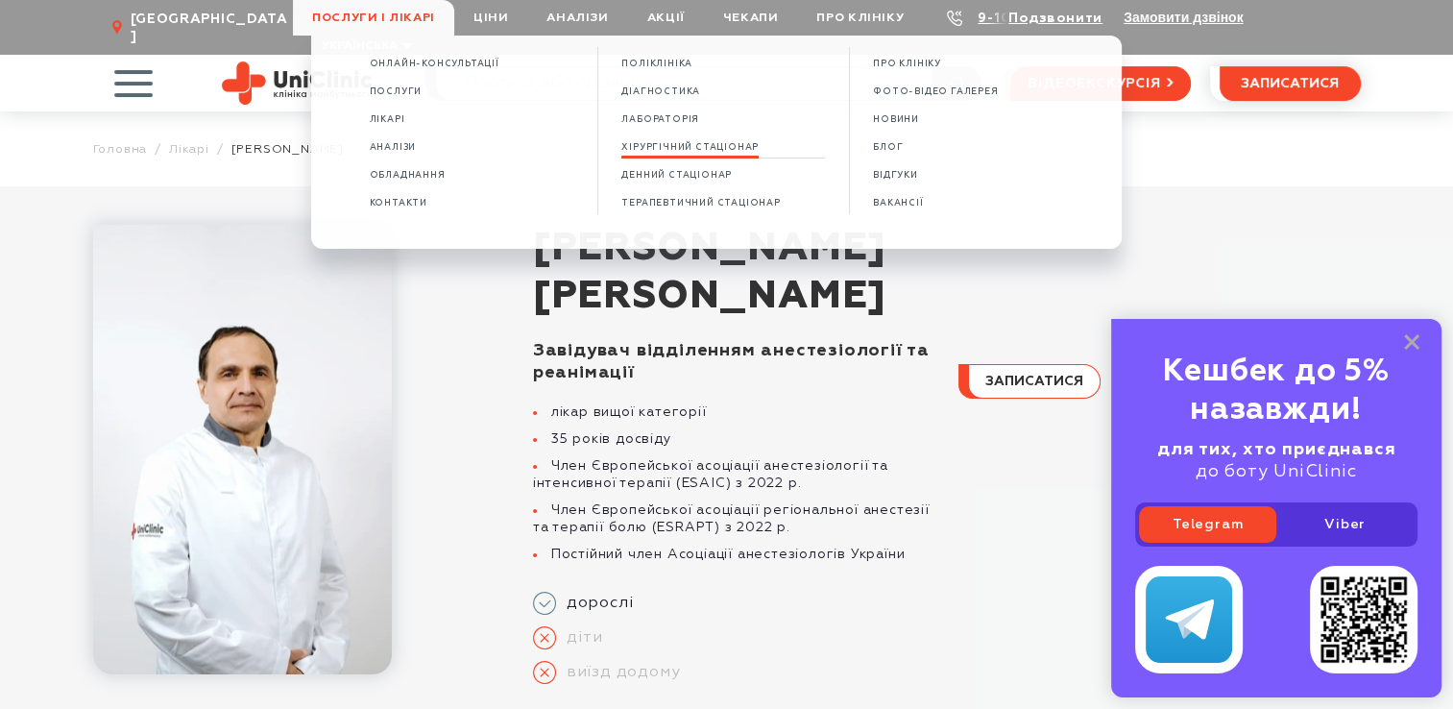
click at [653, 149] on span "Хірургічний стаціонар" at bounding box center [689, 147] width 137 height 11
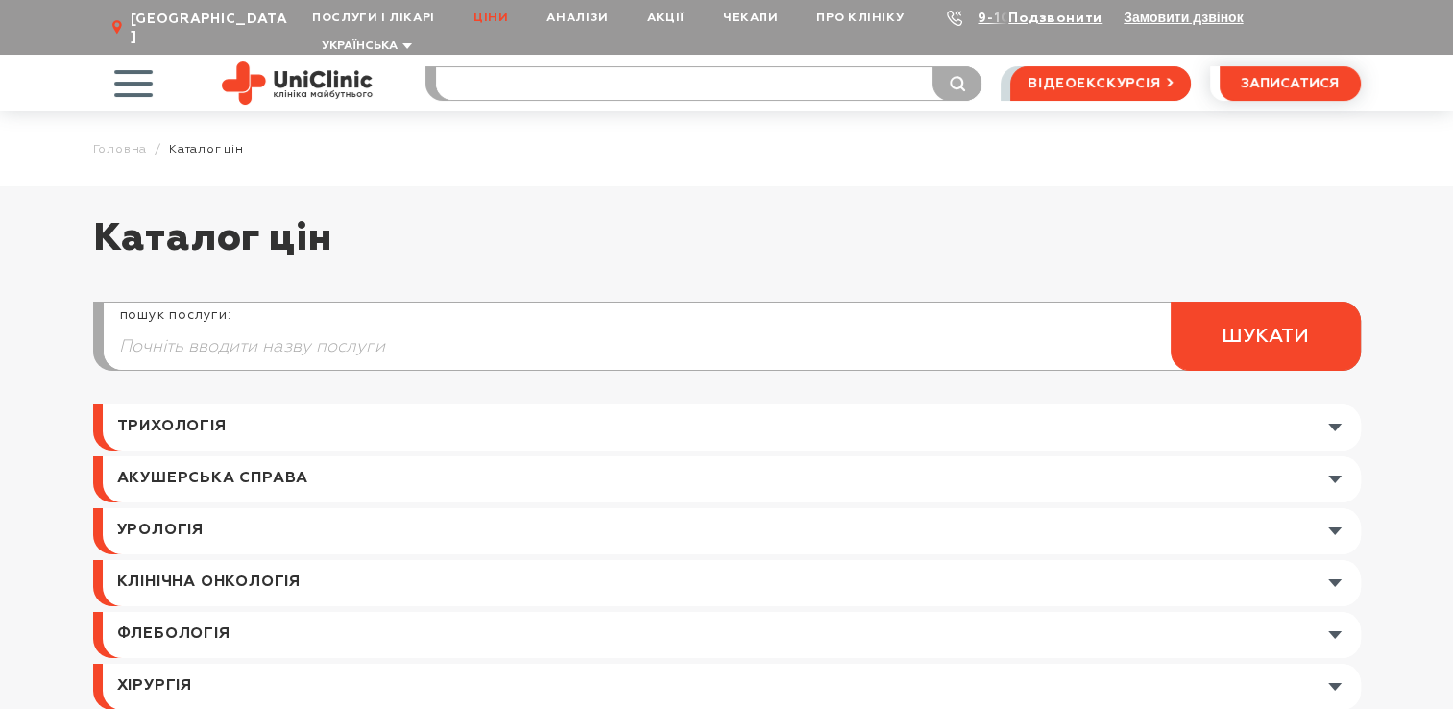
click at [513, 67] on input "search" at bounding box center [708, 83] width 545 height 33
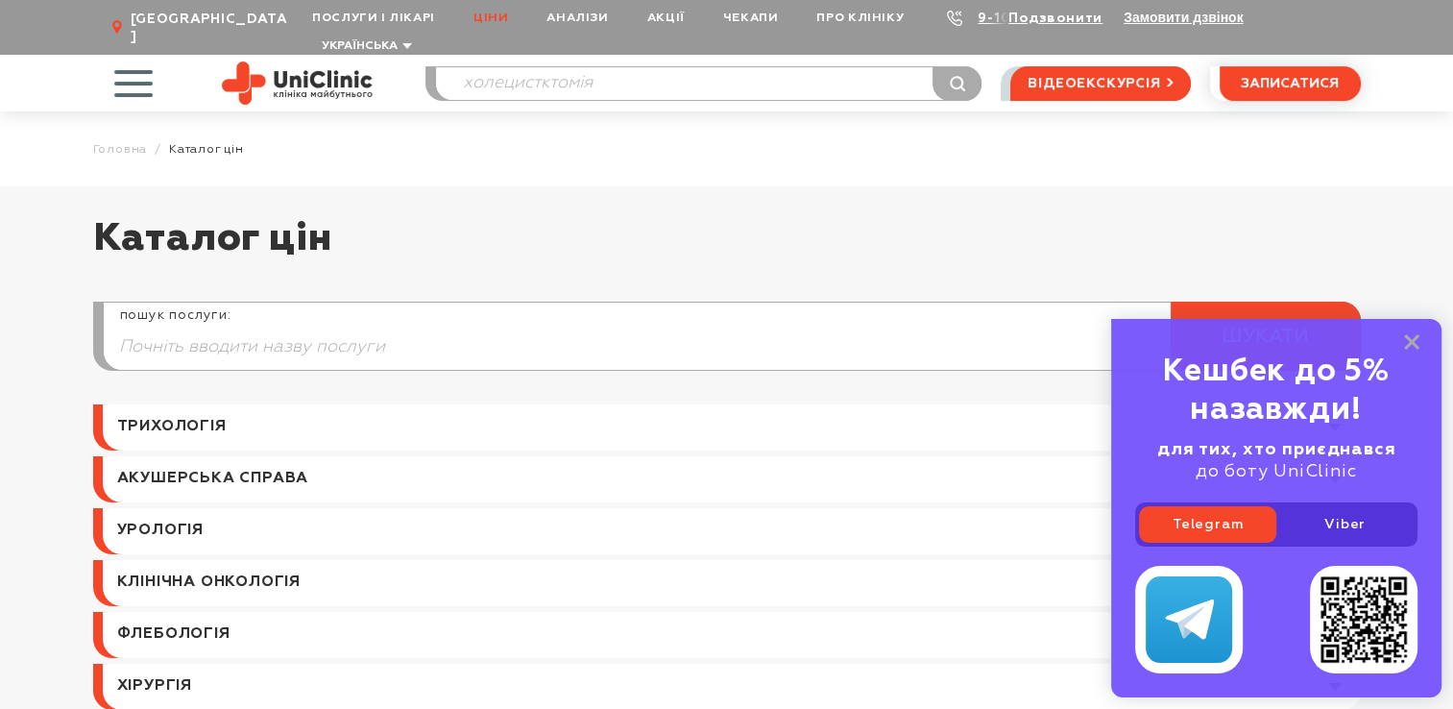
type input "холецистктомія"
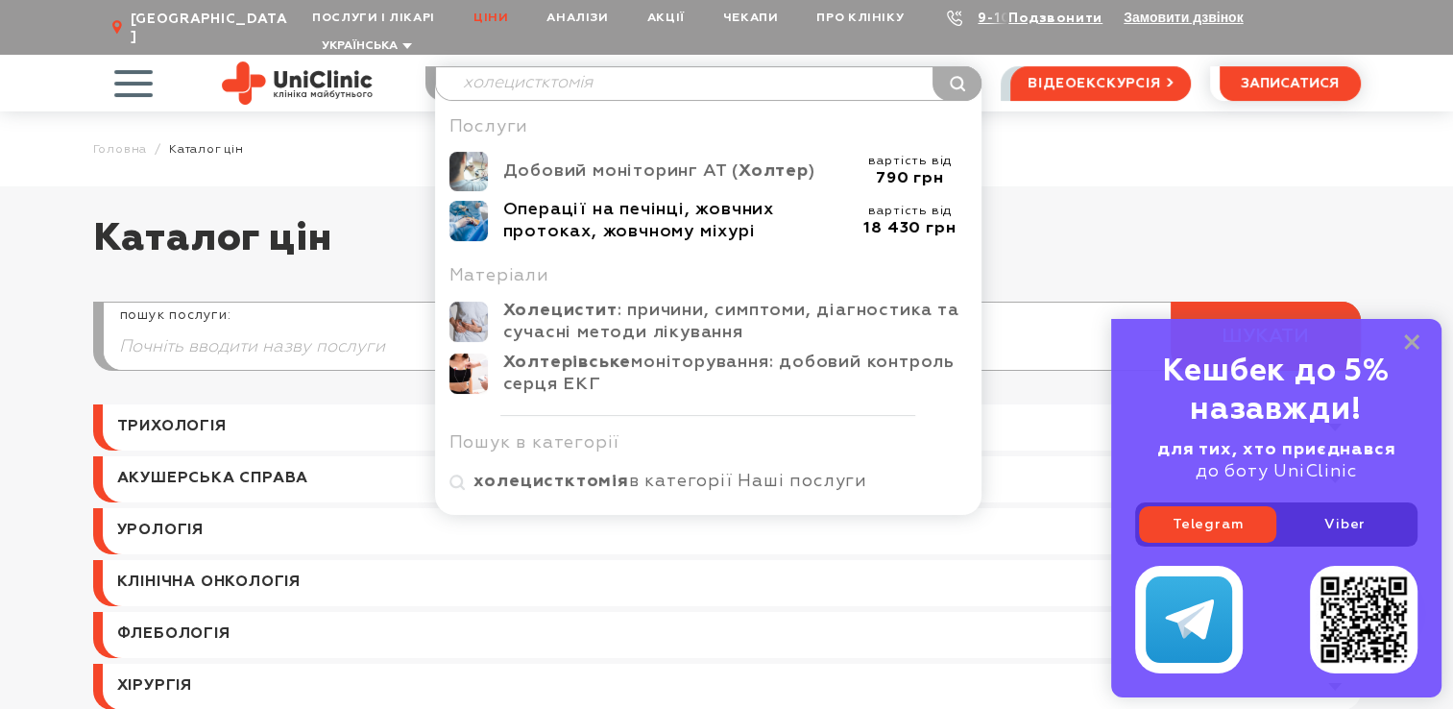
click at [675, 199] on div "Операції на печінці, жовчних протоках, жовчному міхурі" at bounding box center [678, 221] width 350 height 44
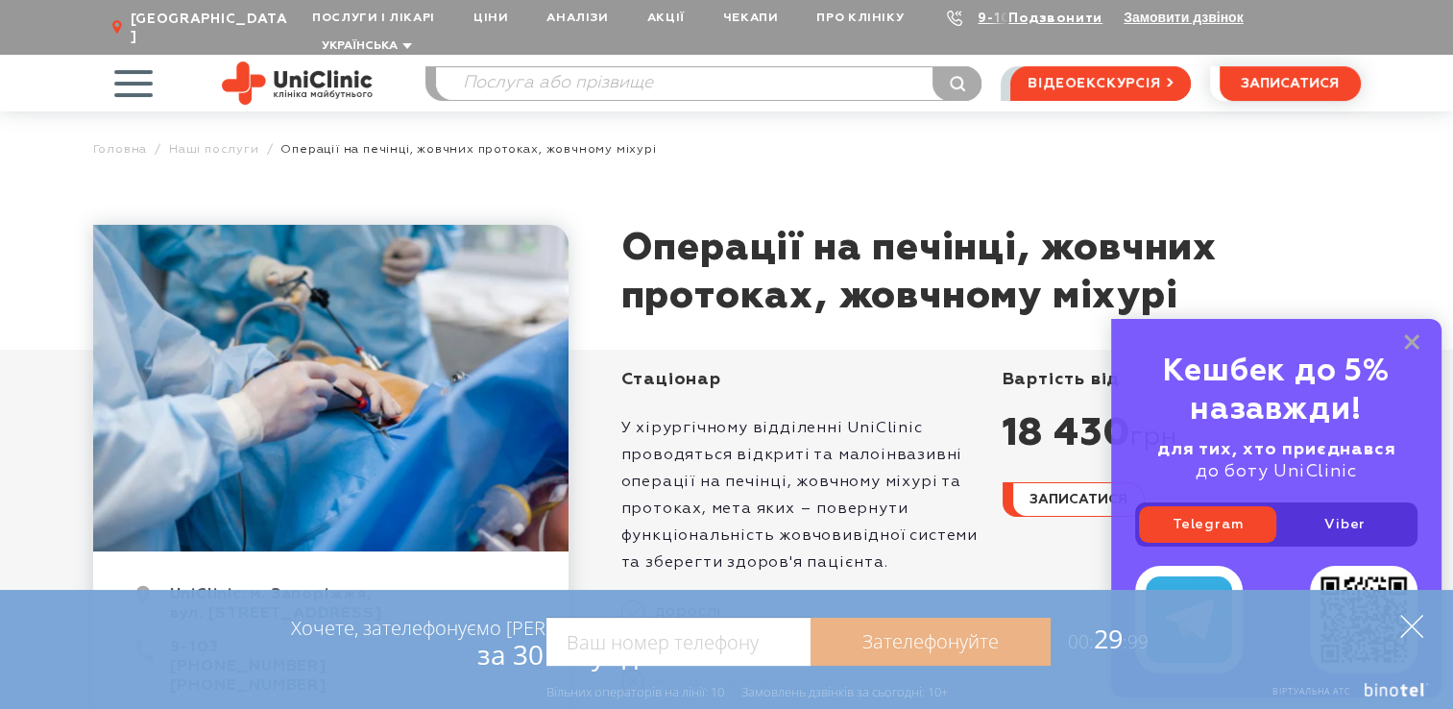
click at [1414, 618] on icon at bounding box center [1411, 626] width 23 height 23
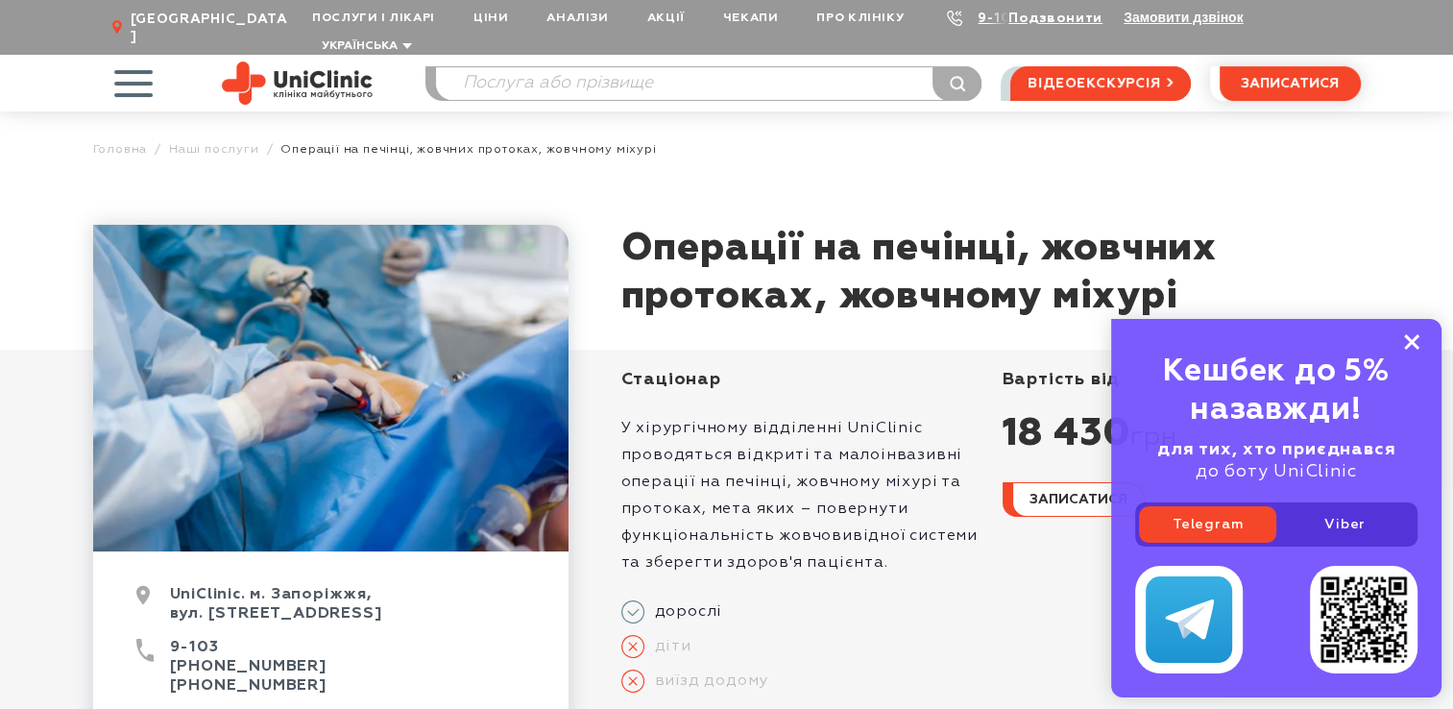
click at [1410, 341] on rect at bounding box center [1411, 341] width 15 height 15
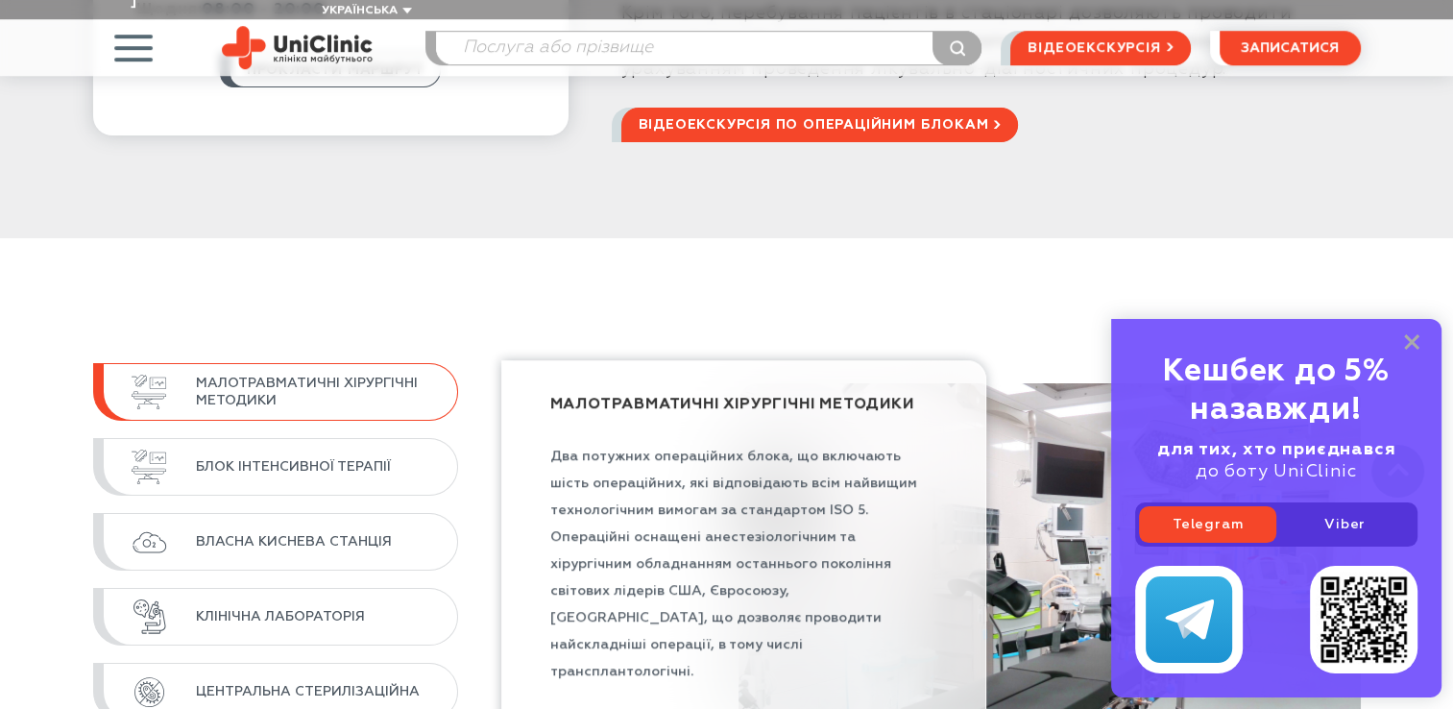
scroll to position [1413, 0]
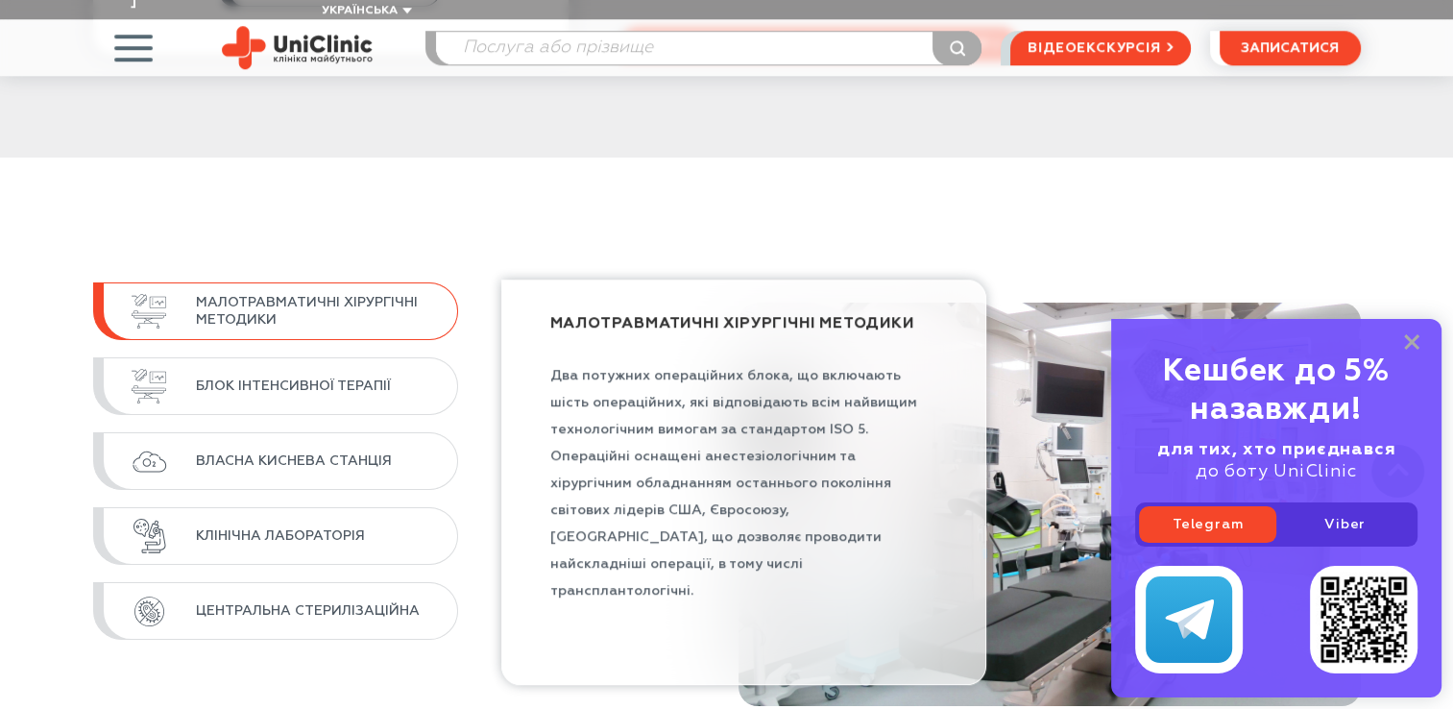
click at [284, 294] on span "МАЛОТРАВМАТИЧНІ ХІРУРГІЧНІ МЕТОДИКИ" at bounding box center [317, 311] width 242 height 35
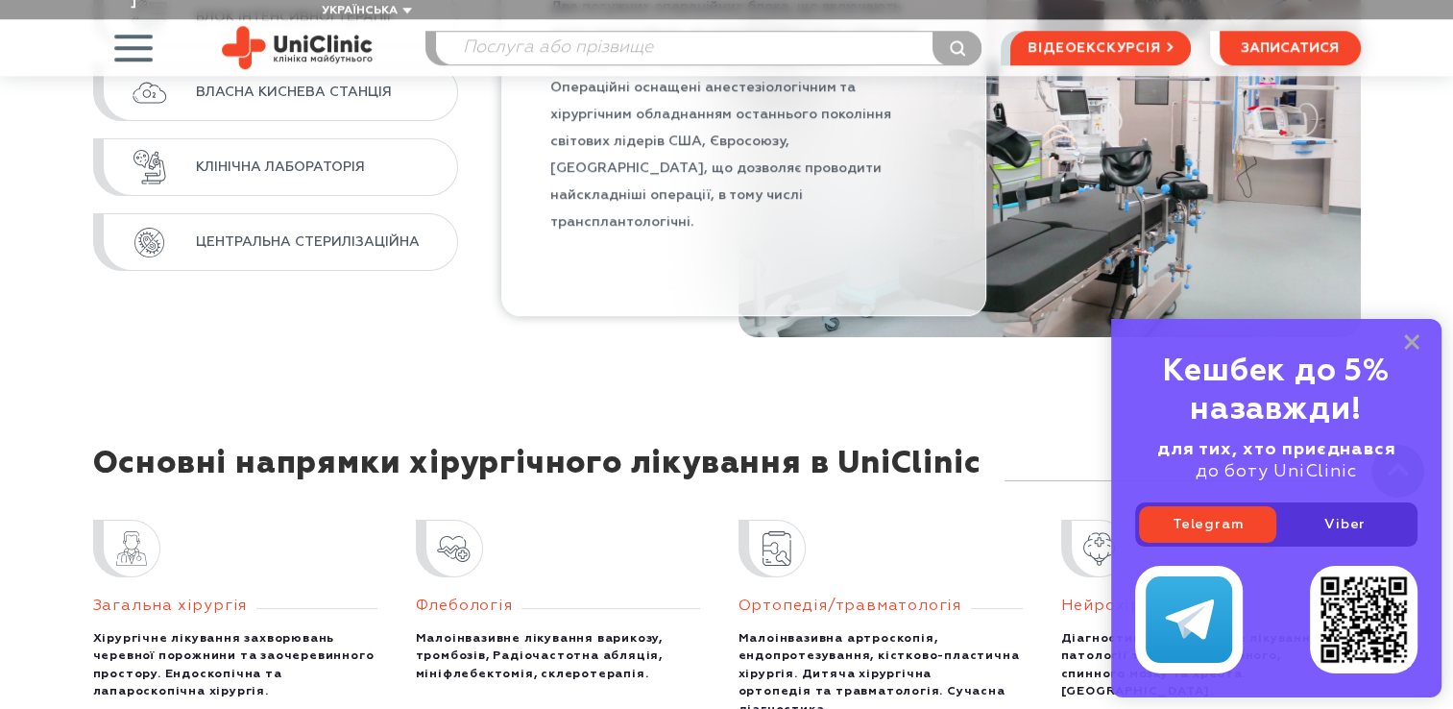
scroll to position [1802, 0]
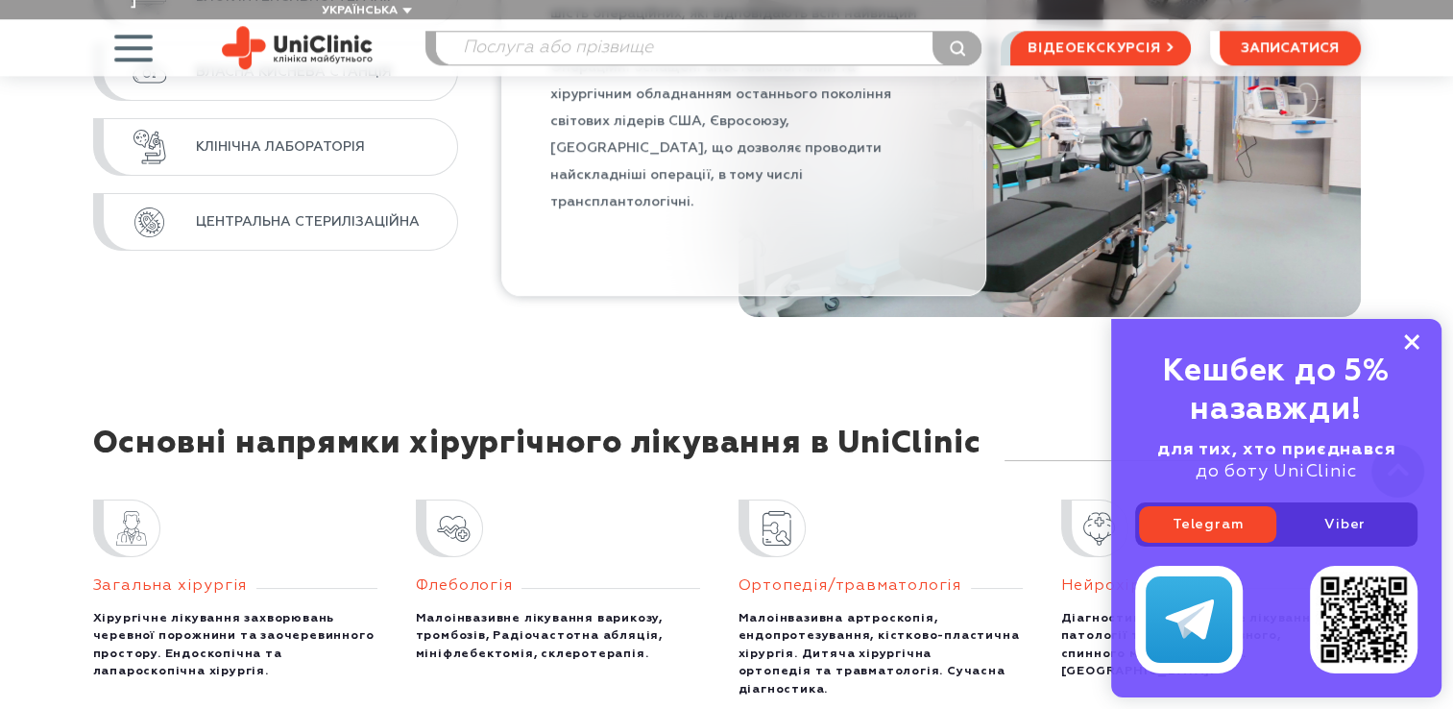
click at [1413, 336] on icon at bounding box center [1411, 342] width 15 height 16
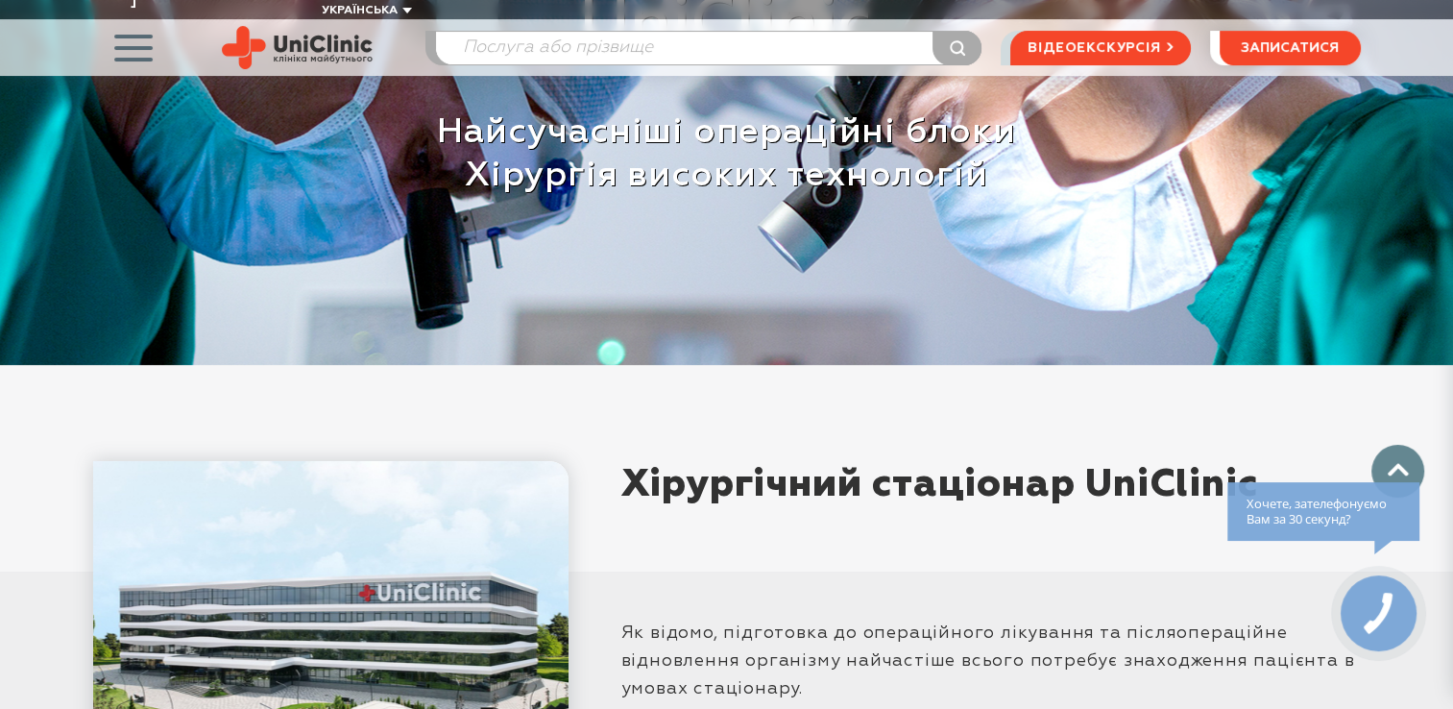
scroll to position [0, 0]
